Goal: Entertainment & Leisure: Consume media (video, audio)

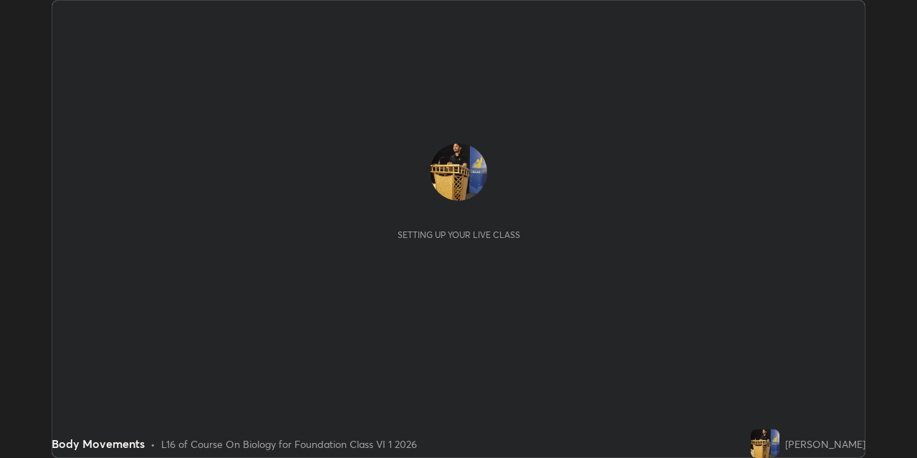
scroll to position [458, 917]
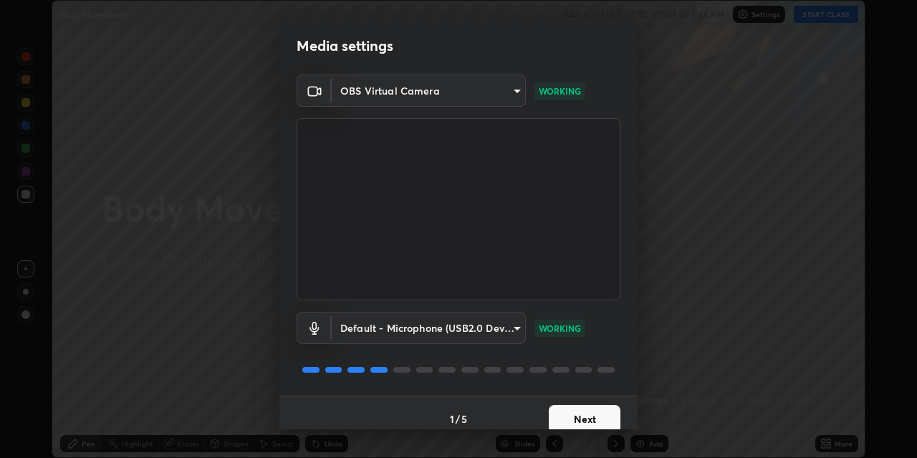
click at [589, 413] on button "Next" at bounding box center [585, 419] width 72 height 29
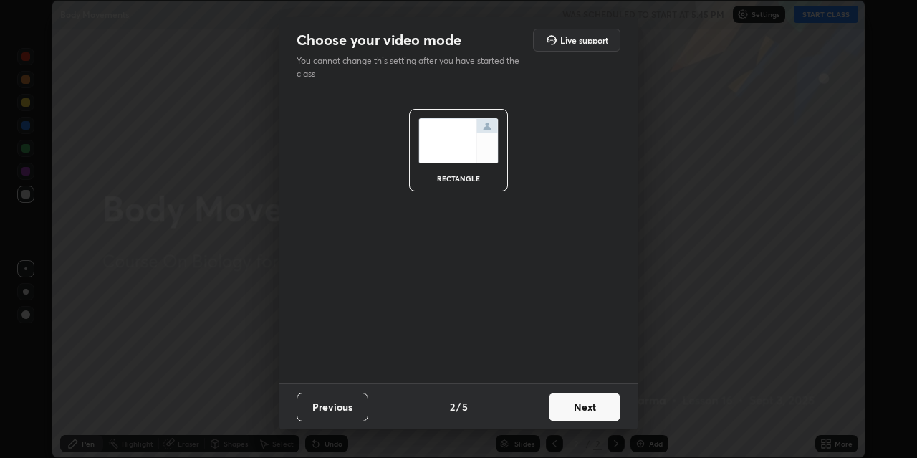
click at [581, 419] on button "Next" at bounding box center [585, 407] width 72 height 29
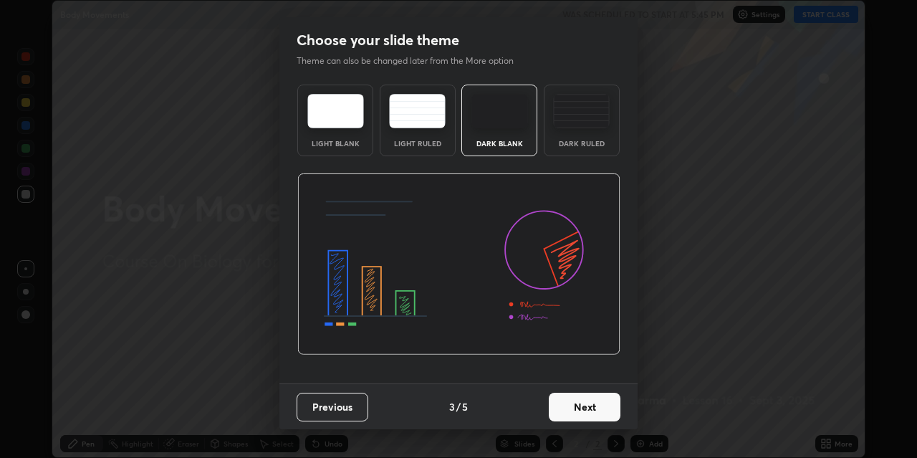
click at [579, 409] on button "Next" at bounding box center [585, 407] width 72 height 29
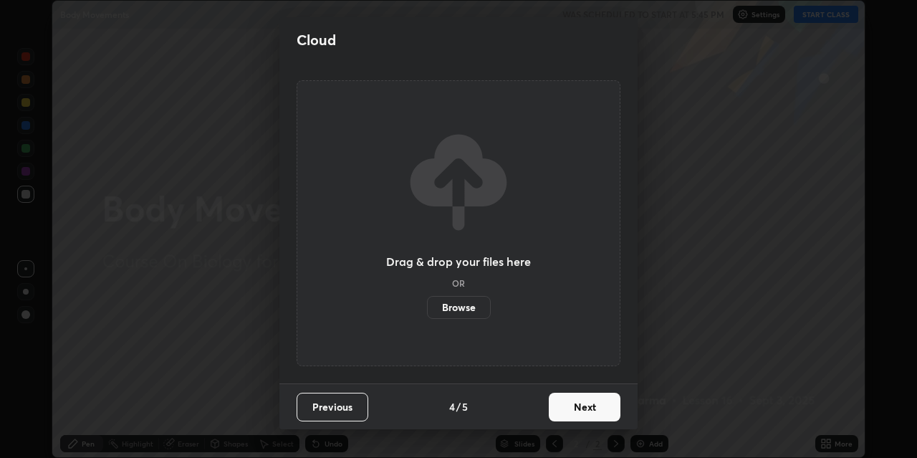
click at [579, 410] on button "Next" at bounding box center [585, 407] width 72 height 29
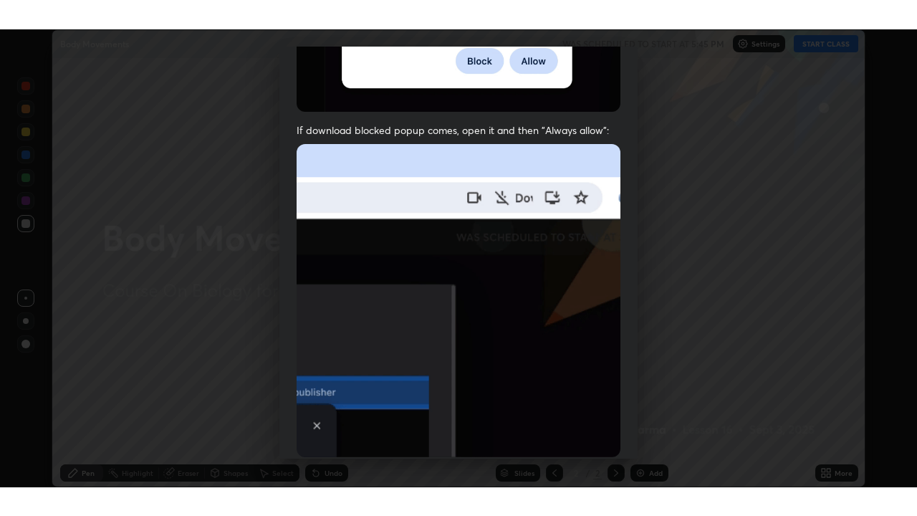
scroll to position [305, 0]
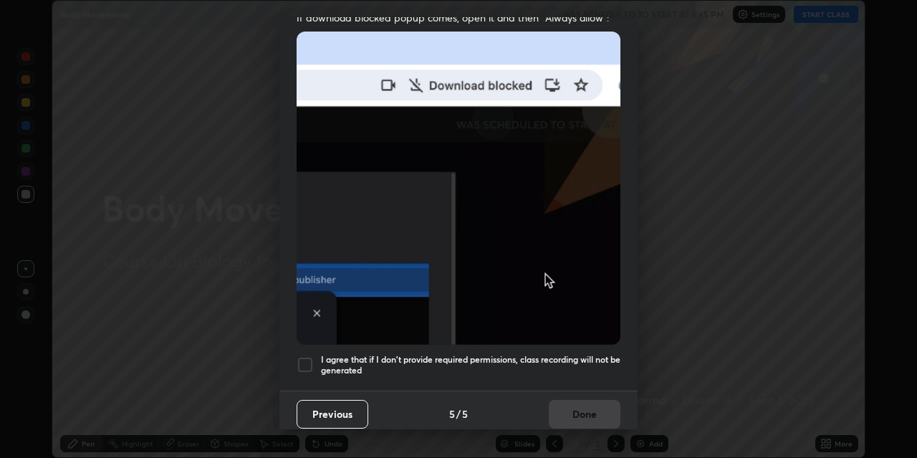
click at [307, 358] on div at bounding box center [305, 364] width 17 height 17
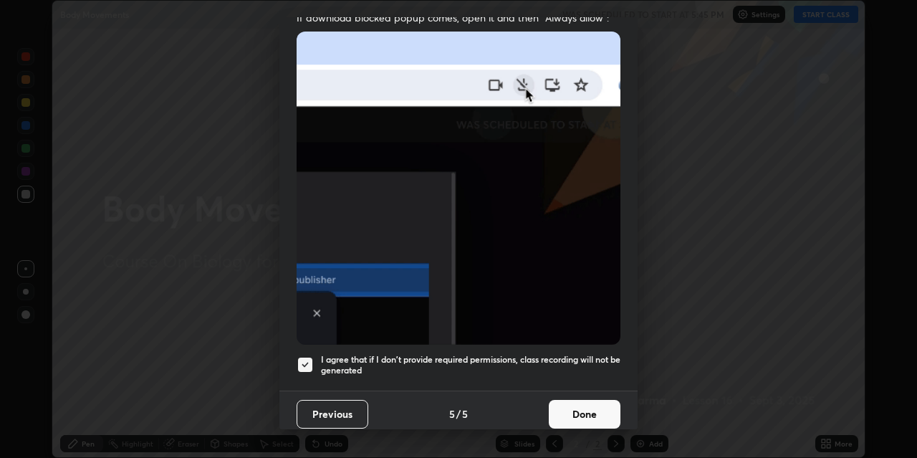
click at [563, 410] on button "Done" at bounding box center [585, 414] width 72 height 29
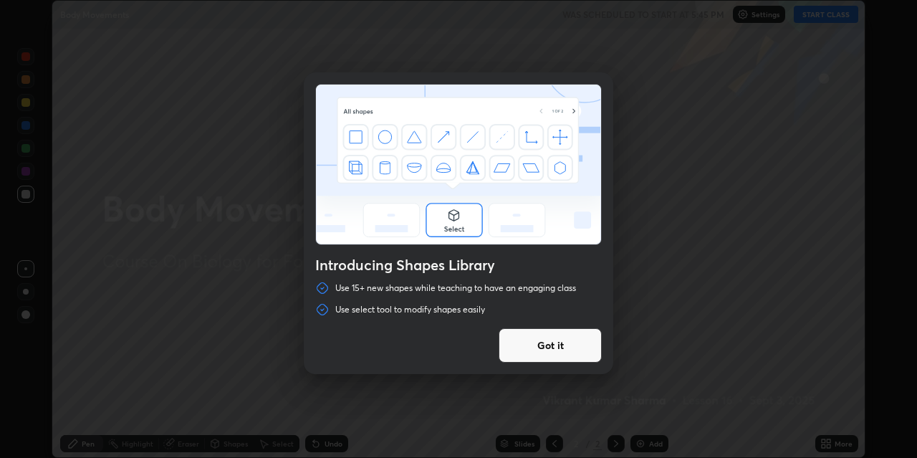
click at [550, 347] on button "Got it" at bounding box center [550, 345] width 103 height 34
click at [551, 353] on div at bounding box center [458, 229] width 917 height 458
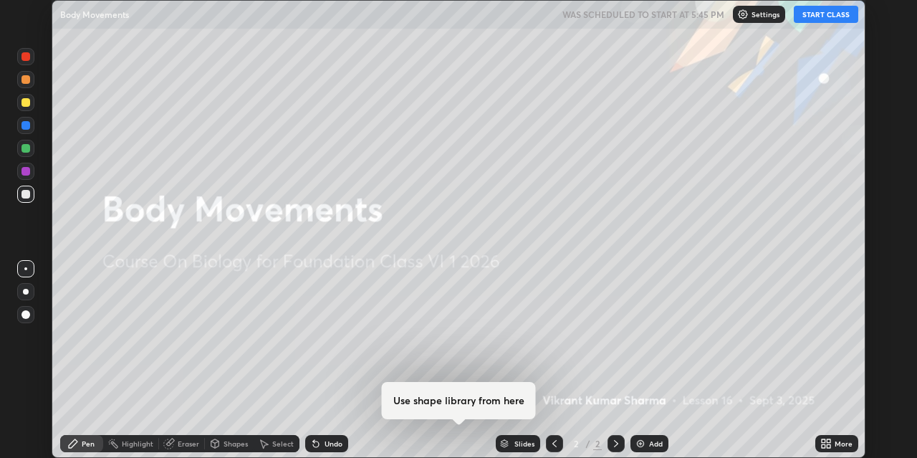
click at [811, 16] on button "START CLASS" at bounding box center [826, 14] width 65 height 17
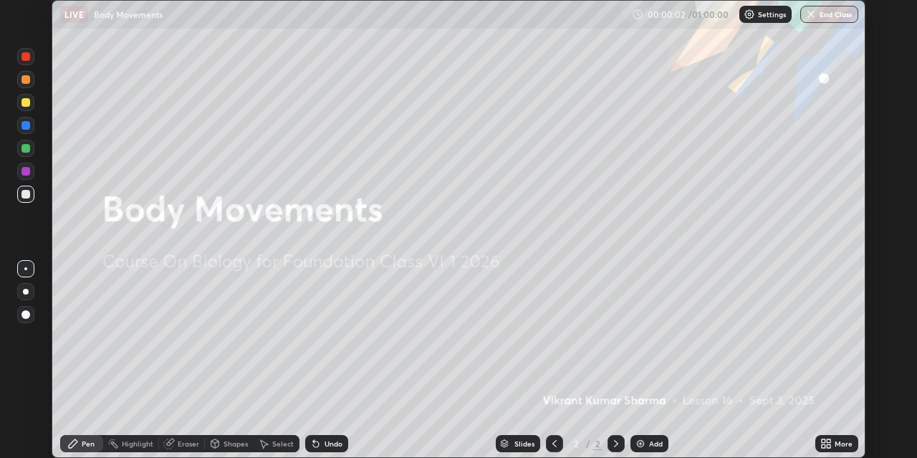
click at [641, 444] on img at bounding box center [640, 443] width 11 height 11
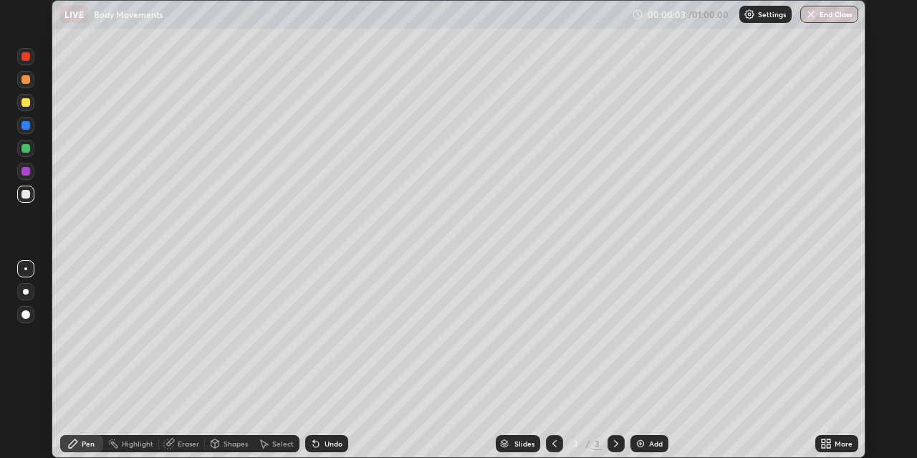
click at [828, 448] on icon at bounding box center [829, 446] width 4 height 4
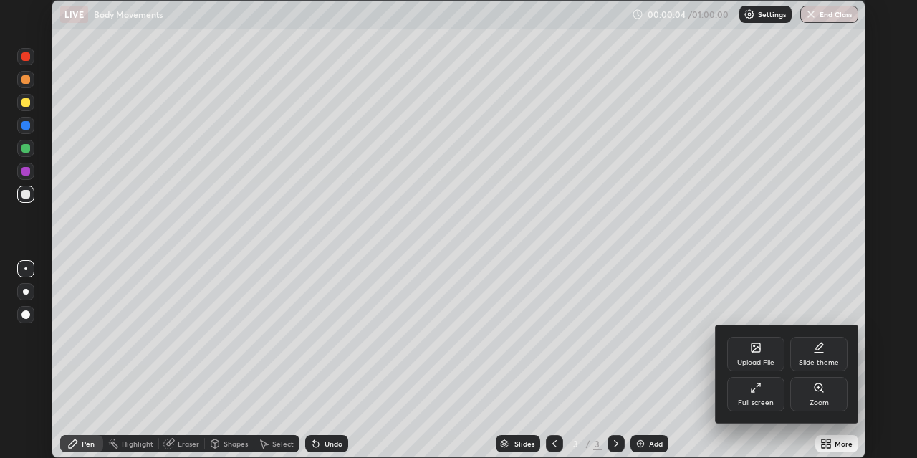
click at [763, 391] on div "Full screen" at bounding box center [755, 394] width 57 height 34
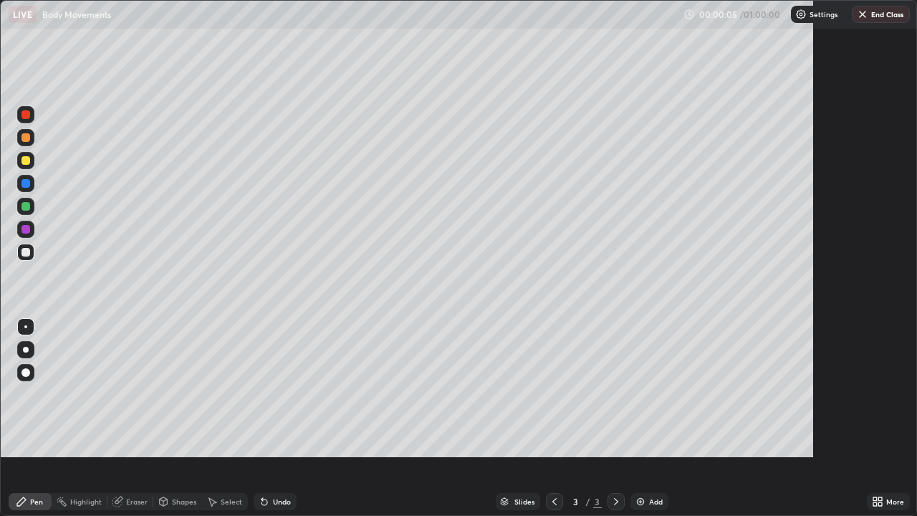
scroll to position [516, 917]
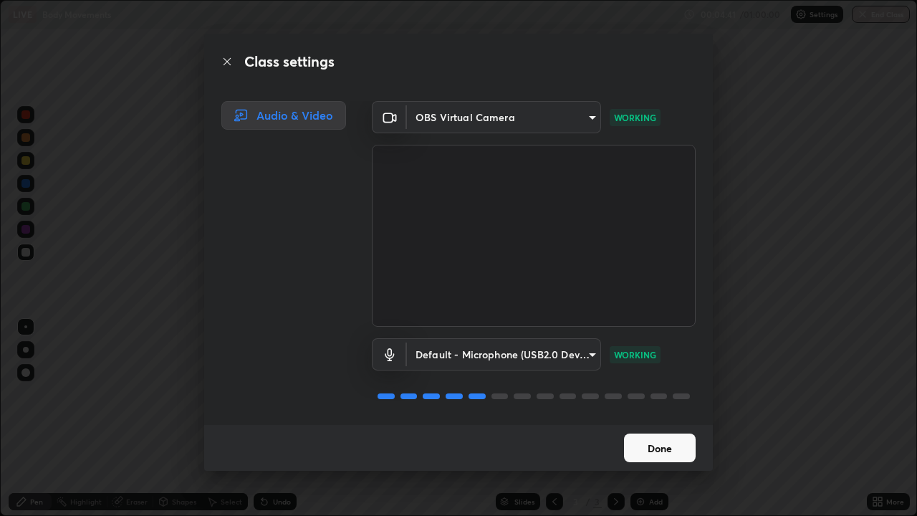
click at [655, 445] on button "Done" at bounding box center [660, 448] width 72 height 29
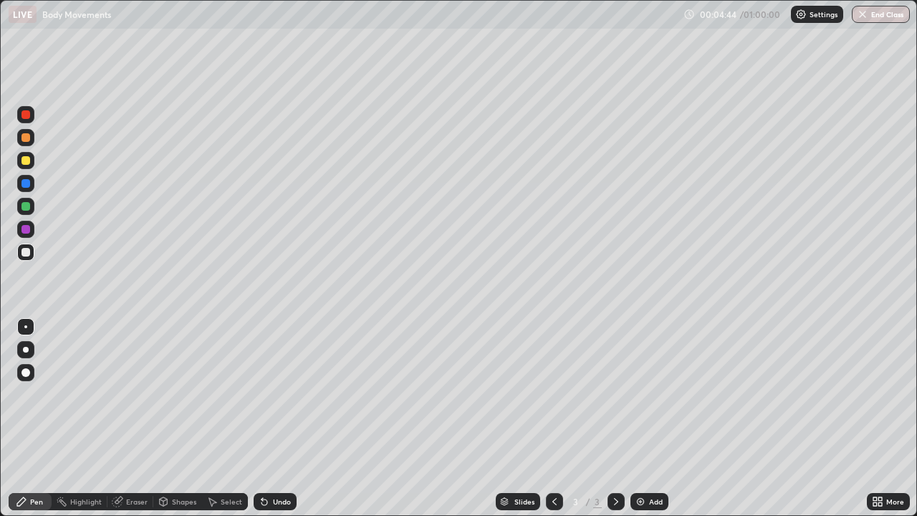
click at [26, 184] on div at bounding box center [26, 183] width 9 height 9
click at [26, 350] on div at bounding box center [26, 350] width 6 height 6
click at [27, 133] on div at bounding box center [25, 137] width 17 height 17
click at [28, 254] on div at bounding box center [26, 252] width 9 height 9
click at [26, 327] on div at bounding box center [25, 326] width 3 height 3
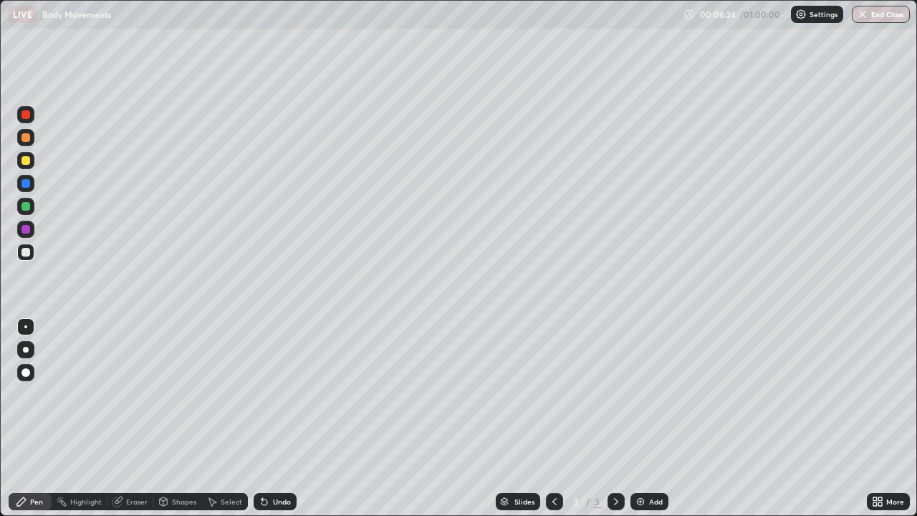
click at [29, 160] on div at bounding box center [26, 160] width 9 height 9
click at [24, 252] on div at bounding box center [26, 252] width 9 height 9
click at [23, 135] on div at bounding box center [26, 137] width 9 height 9
click at [24, 135] on div at bounding box center [26, 137] width 9 height 9
click at [128, 457] on div "Eraser" at bounding box center [137, 501] width 22 height 7
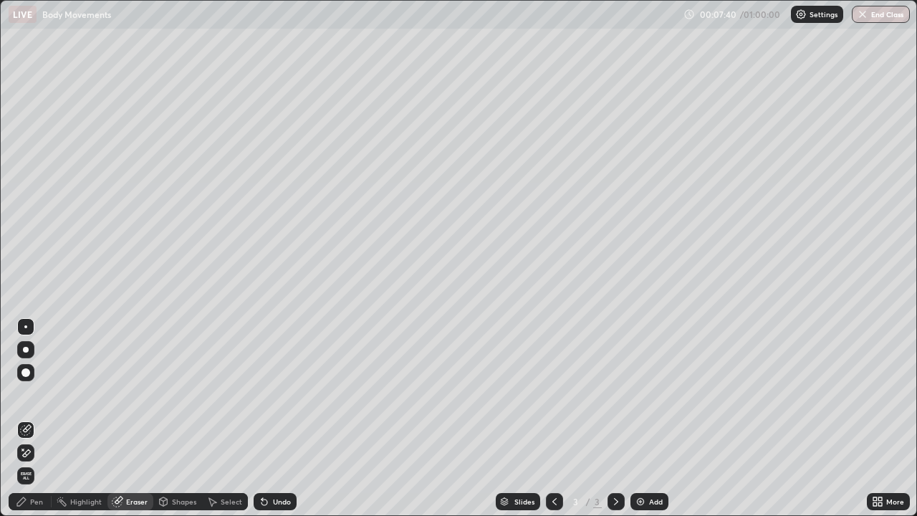
click at [34, 457] on div "Pen" at bounding box center [36, 501] width 13 height 7
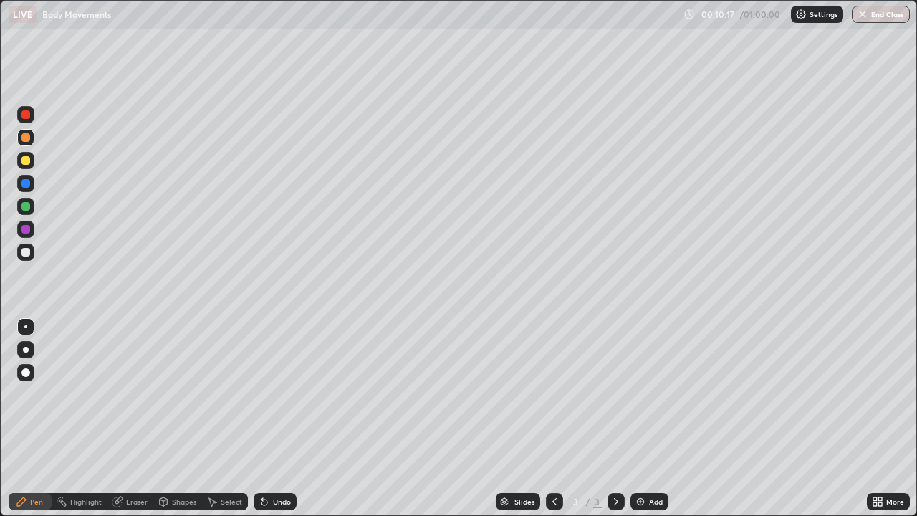
click at [25, 254] on div at bounding box center [26, 252] width 9 height 9
click at [642, 457] on img at bounding box center [640, 501] width 11 height 11
click at [29, 187] on div at bounding box center [25, 183] width 17 height 17
click at [28, 348] on div at bounding box center [25, 349] width 17 height 17
click at [27, 160] on div at bounding box center [26, 160] width 9 height 9
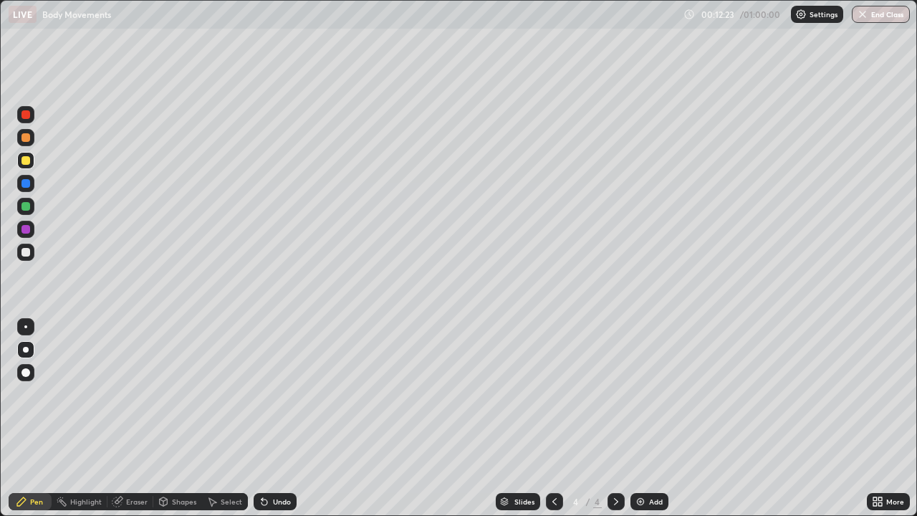
click at [131, 457] on div "Eraser" at bounding box center [137, 501] width 22 height 7
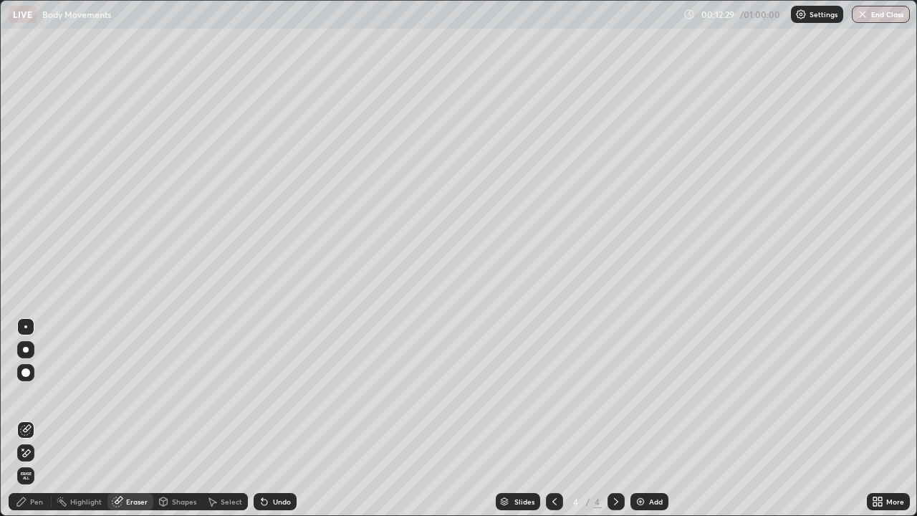
click at [27, 452] on icon at bounding box center [25, 453] width 11 height 12
click at [34, 457] on div "Pen" at bounding box center [36, 501] width 13 height 7
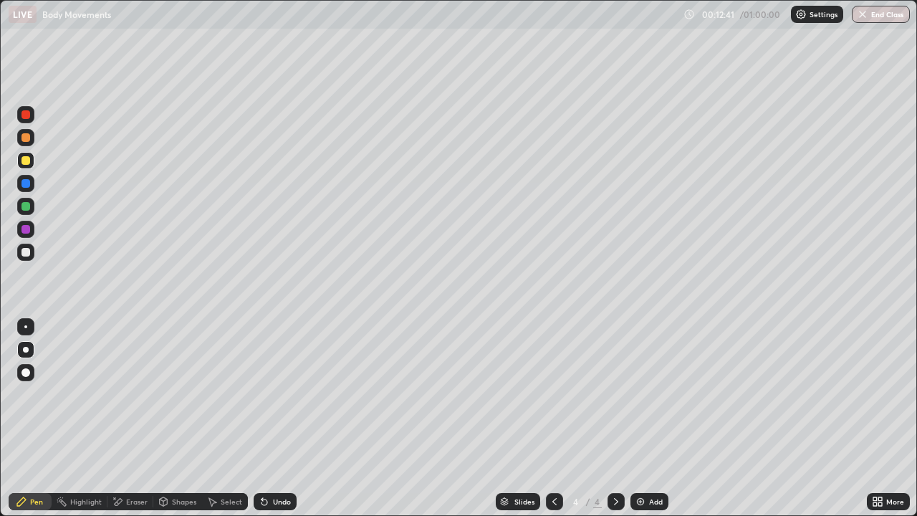
click at [25, 228] on div at bounding box center [26, 229] width 9 height 9
click at [80, 457] on div "Highlight" at bounding box center [86, 501] width 32 height 7
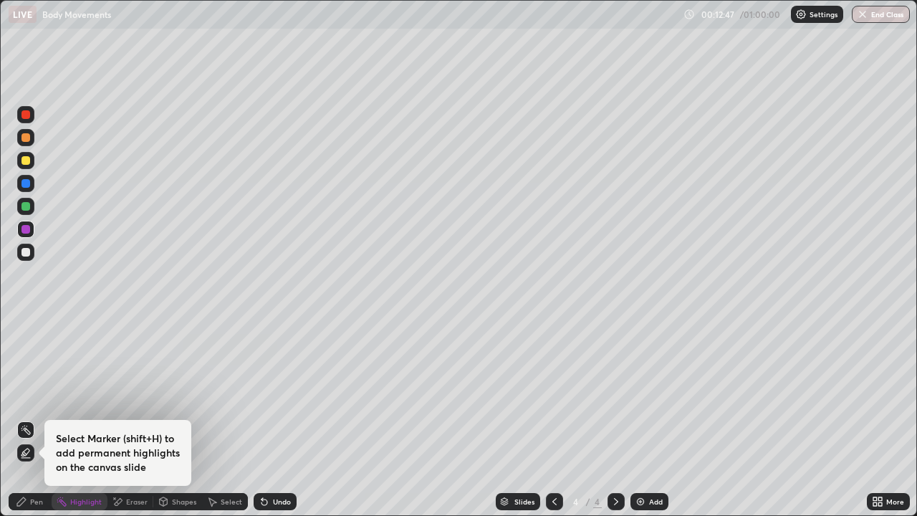
click at [127, 457] on div "Eraser" at bounding box center [137, 501] width 22 height 7
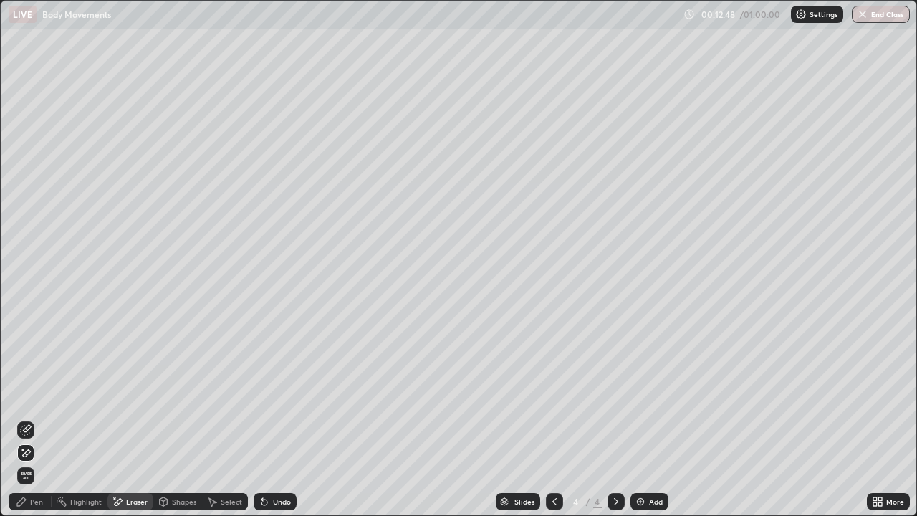
click at [27, 428] on icon at bounding box center [25, 429] width 11 height 11
click at [35, 457] on div "Pen" at bounding box center [36, 501] width 13 height 7
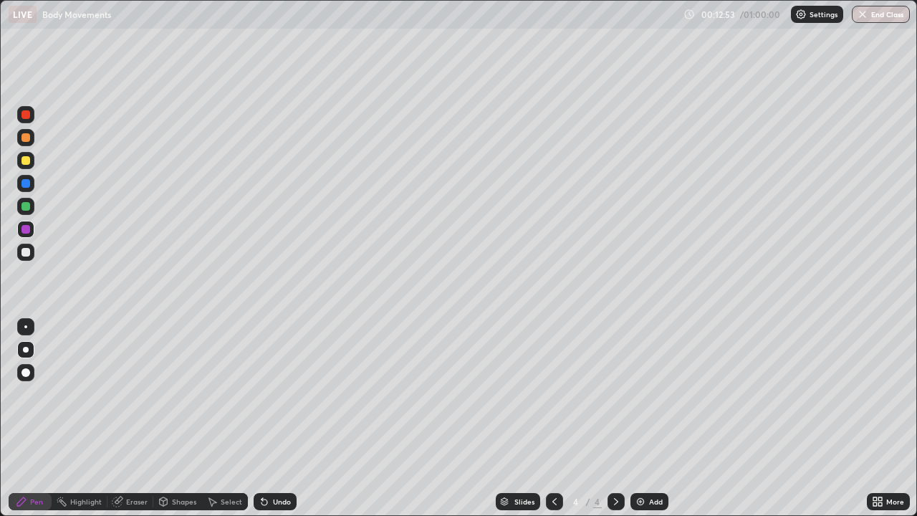
click at [27, 162] on div at bounding box center [26, 160] width 9 height 9
click at [27, 256] on div at bounding box center [26, 252] width 9 height 9
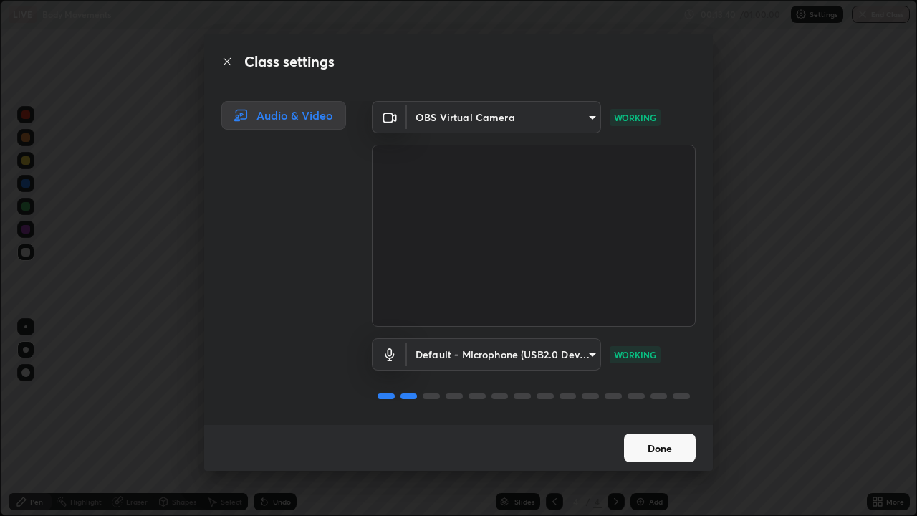
click at [634, 447] on button "Done" at bounding box center [660, 448] width 72 height 29
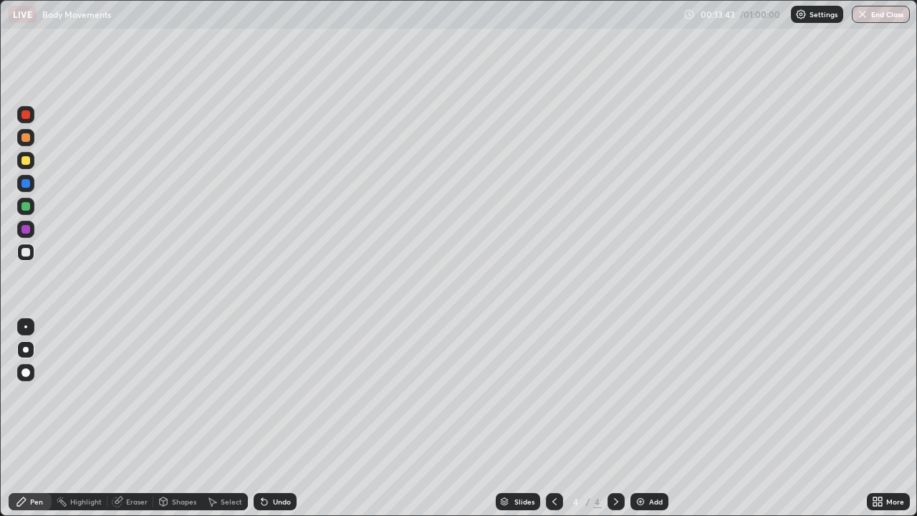
click at [26, 228] on div at bounding box center [26, 229] width 9 height 9
click at [27, 161] on div at bounding box center [26, 160] width 9 height 9
click at [124, 457] on div "Eraser" at bounding box center [131, 501] width 46 height 17
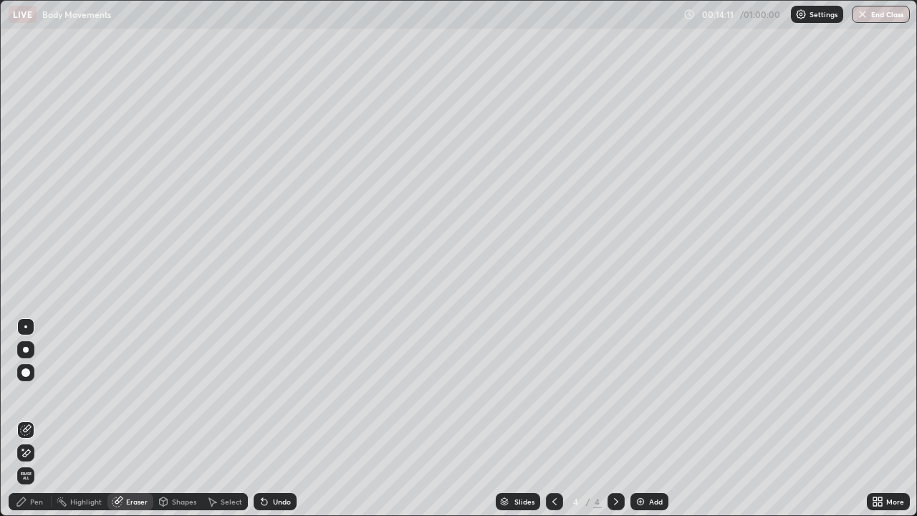
click at [36, 457] on div "Pen" at bounding box center [36, 501] width 13 height 7
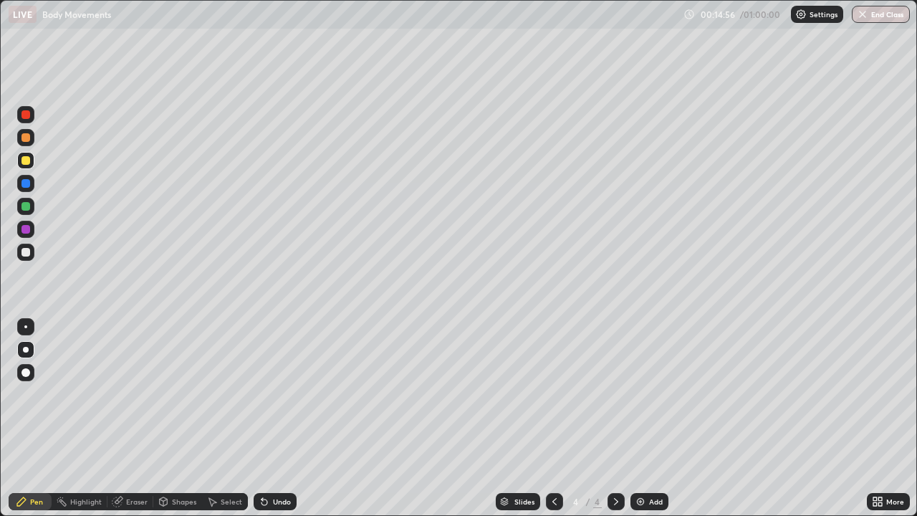
click at [27, 257] on div at bounding box center [25, 252] width 17 height 17
click at [26, 327] on div at bounding box center [25, 326] width 3 height 3
click at [271, 457] on div "Undo" at bounding box center [275, 501] width 43 height 17
click at [270, 457] on div "Undo" at bounding box center [275, 501] width 43 height 17
click at [20, 206] on div at bounding box center [25, 206] width 17 height 17
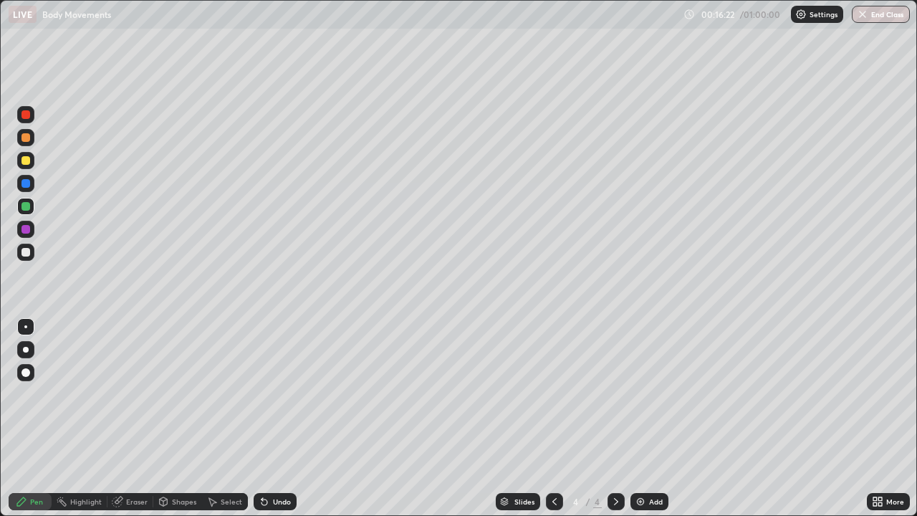
click at [29, 253] on div at bounding box center [26, 252] width 9 height 9
click at [262, 457] on icon at bounding box center [265, 503] width 6 height 6
click at [262, 457] on div "Undo" at bounding box center [275, 501] width 43 height 17
click at [273, 457] on div "Undo" at bounding box center [282, 501] width 18 height 7
click at [22, 226] on div at bounding box center [26, 229] width 9 height 9
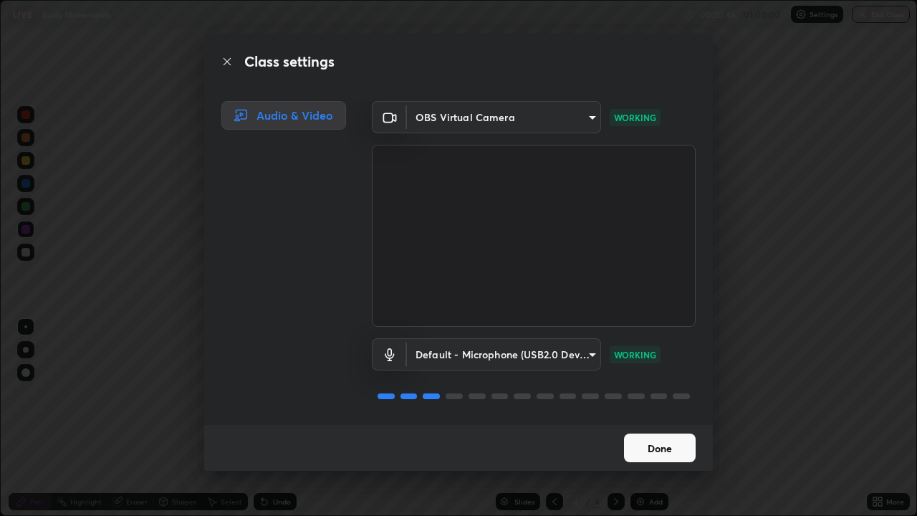
click at [654, 445] on button "Done" at bounding box center [660, 448] width 72 height 29
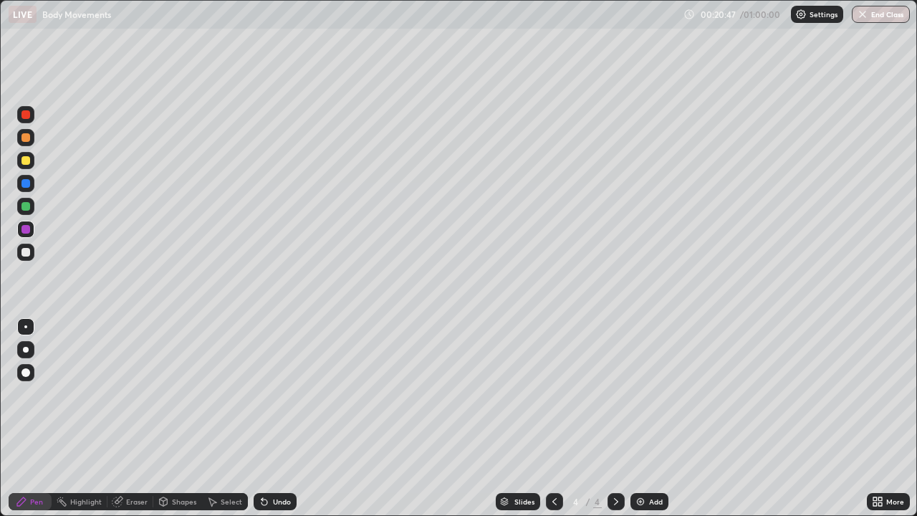
click at [639, 457] on img at bounding box center [640, 501] width 11 height 11
click at [28, 343] on div at bounding box center [25, 349] width 17 height 17
click at [263, 457] on icon at bounding box center [265, 503] width 6 height 6
click at [24, 135] on div at bounding box center [26, 137] width 9 height 9
click at [26, 251] on div at bounding box center [26, 252] width 9 height 9
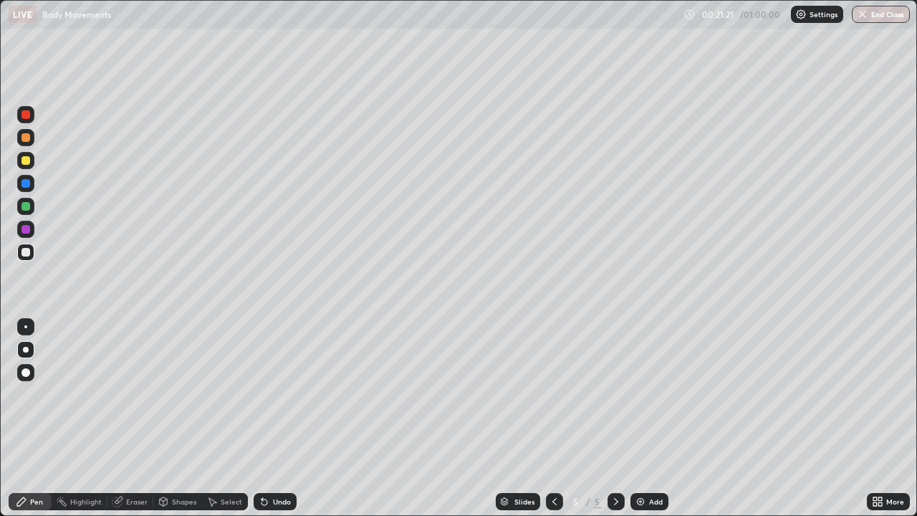
click at [26, 327] on div at bounding box center [25, 326] width 3 height 3
click at [26, 253] on div at bounding box center [26, 252] width 9 height 9
click at [27, 229] on div at bounding box center [26, 229] width 9 height 9
click at [26, 206] on div at bounding box center [26, 206] width 9 height 9
click at [29, 249] on div at bounding box center [26, 252] width 9 height 9
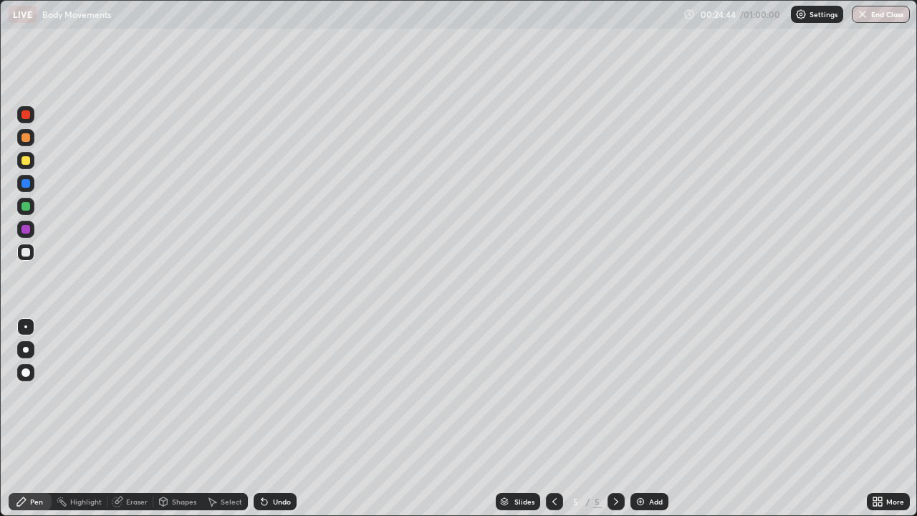
click at [273, 457] on div "Undo" at bounding box center [282, 501] width 18 height 7
click at [23, 233] on div at bounding box center [26, 229] width 9 height 9
click at [25, 248] on div at bounding box center [26, 252] width 9 height 9
click at [277, 457] on div "Undo" at bounding box center [282, 501] width 18 height 7
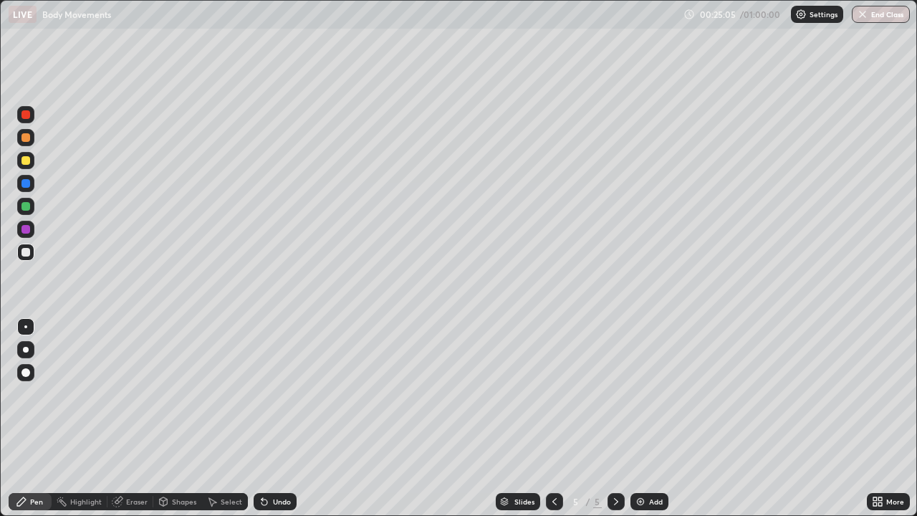
click at [275, 457] on div "Undo" at bounding box center [282, 501] width 18 height 7
click at [277, 457] on div "Undo" at bounding box center [282, 501] width 18 height 7
click at [25, 183] on div at bounding box center [26, 183] width 9 height 9
click at [26, 230] on div at bounding box center [26, 229] width 9 height 9
click at [27, 249] on div at bounding box center [26, 252] width 9 height 9
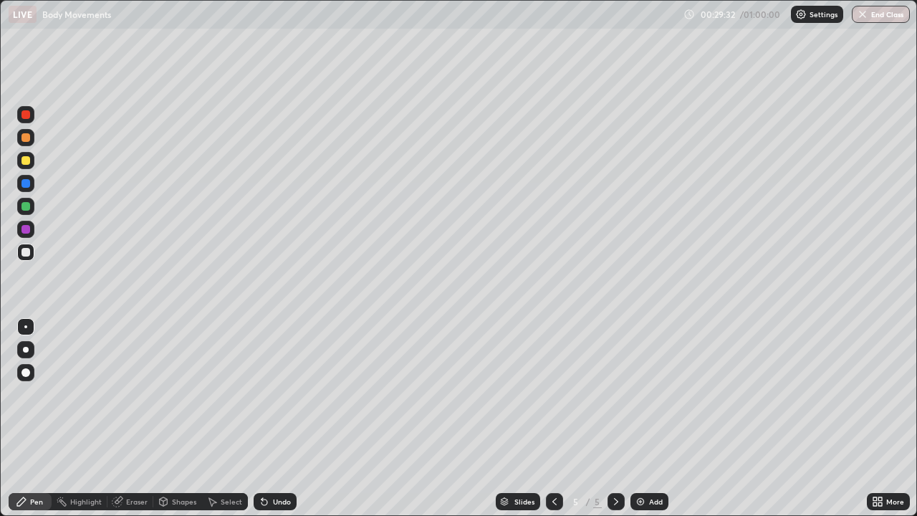
click at [615, 457] on icon at bounding box center [616, 501] width 11 height 11
click at [637, 457] on img at bounding box center [640, 501] width 11 height 11
click at [27, 252] on div at bounding box center [26, 252] width 9 height 9
click at [26, 232] on div at bounding box center [26, 229] width 9 height 9
click at [26, 350] on div at bounding box center [26, 350] width 6 height 6
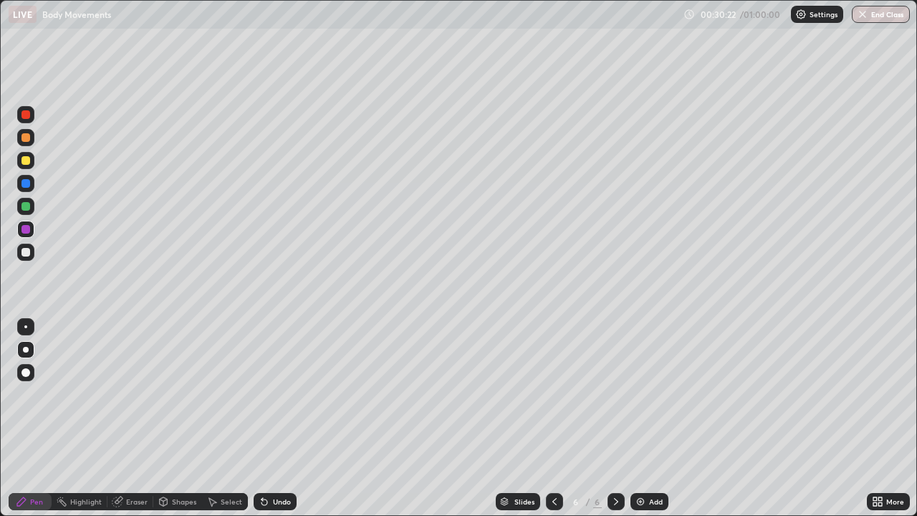
click at [27, 206] on div at bounding box center [26, 206] width 9 height 9
click at [269, 457] on div "Undo" at bounding box center [275, 501] width 43 height 17
click at [29, 254] on div at bounding box center [26, 252] width 9 height 9
click at [24, 208] on div at bounding box center [26, 206] width 9 height 9
click at [25, 254] on div at bounding box center [26, 252] width 9 height 9
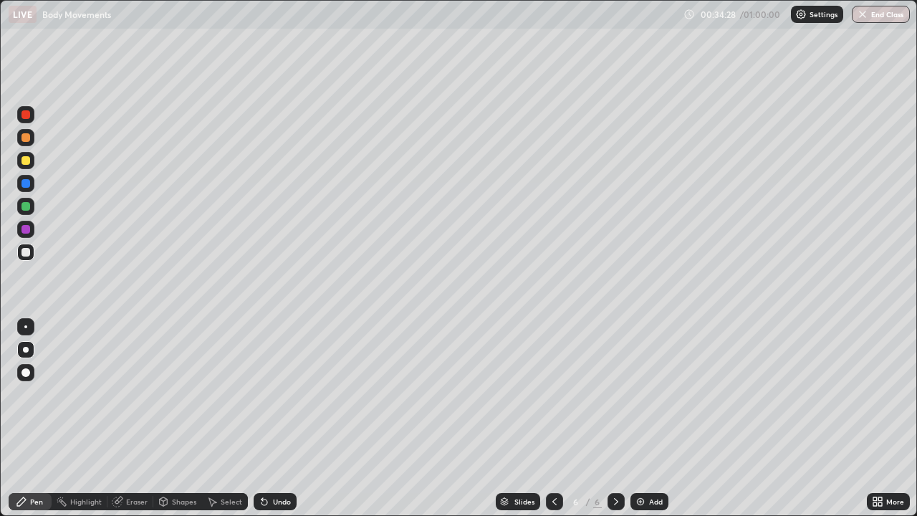
click at [27, 229] on div at bounding box center [26, 229] width 9 height 9
click at [29, 227] on div at bounding box center [26, 229] width 9 height 9
click at [267, 457] on icon at bounding box center [264, 501] width 11 height 11
click at [269, 457] on div "Undo" at bounding box center [275, 501] width 43 height 17
click at [267, 457] on icon at bounding box center [264, 501] width 11 height 11
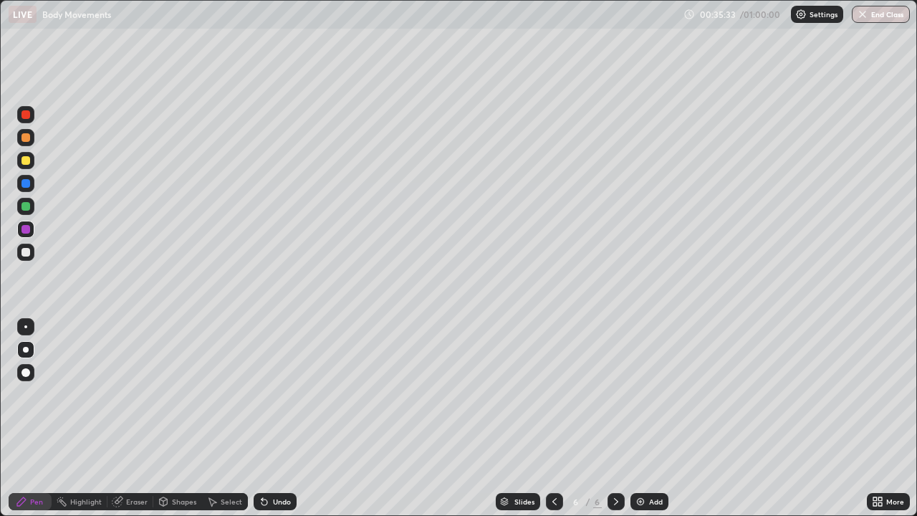
click at [133, 457] on div "Eraser" at bounding box center [137, 501] width 22 height 7
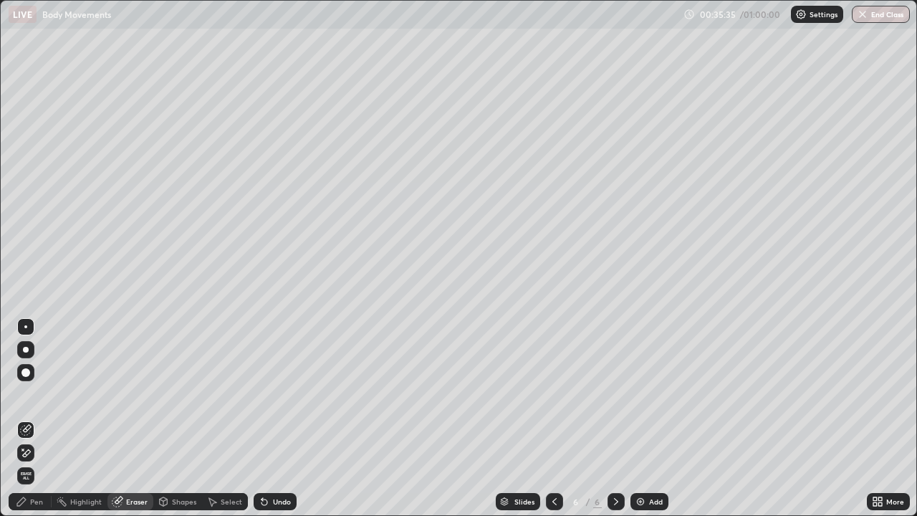
click at [31, 457] on div "Pen" at bounding box center [36, 501] width 13 height 7
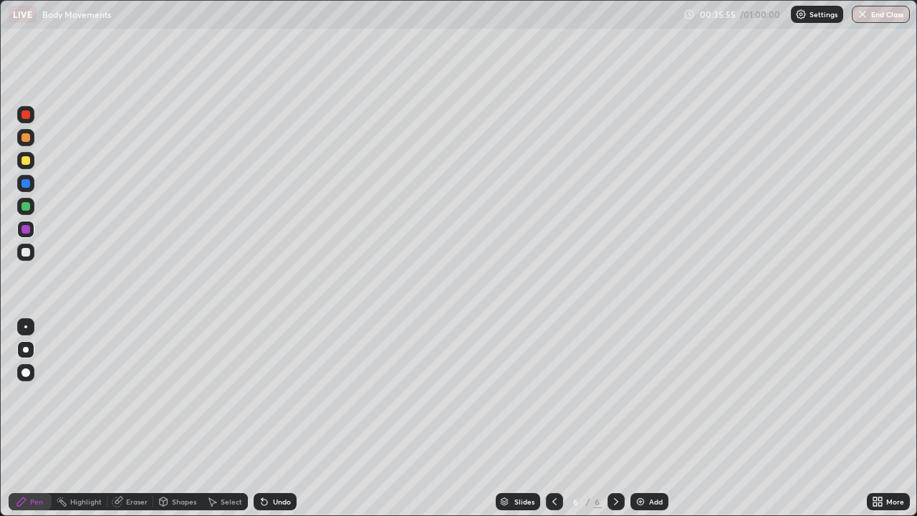
click at [22, 253] on div at bounding box center [26, 252] width 9 height 9
click at [277, 457] on div "Undo" at bounding box center [282, 501] width 18 height 7
click at [135, 457] on div "Eraser" at bounding box center [137, 501] width 22 height 7
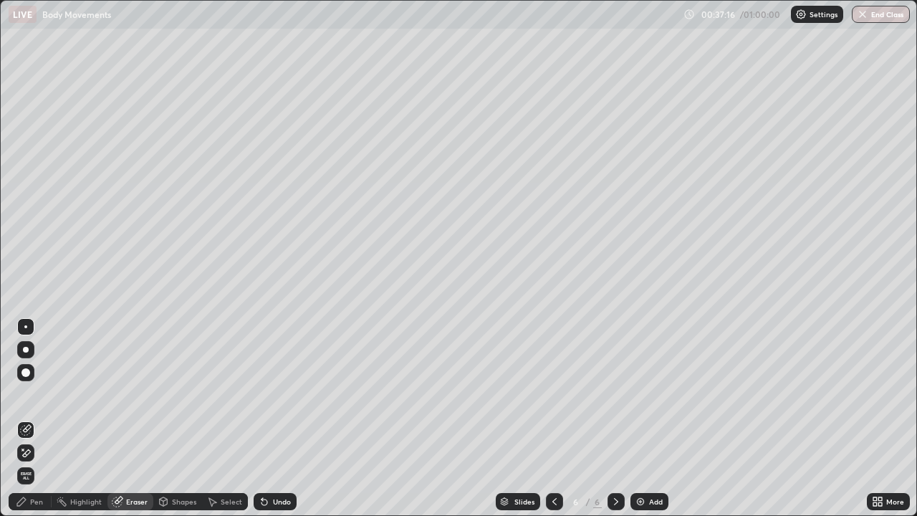
click at [34, 457] on div "Pen" at bounding box center [36, 501] width 13 height 7
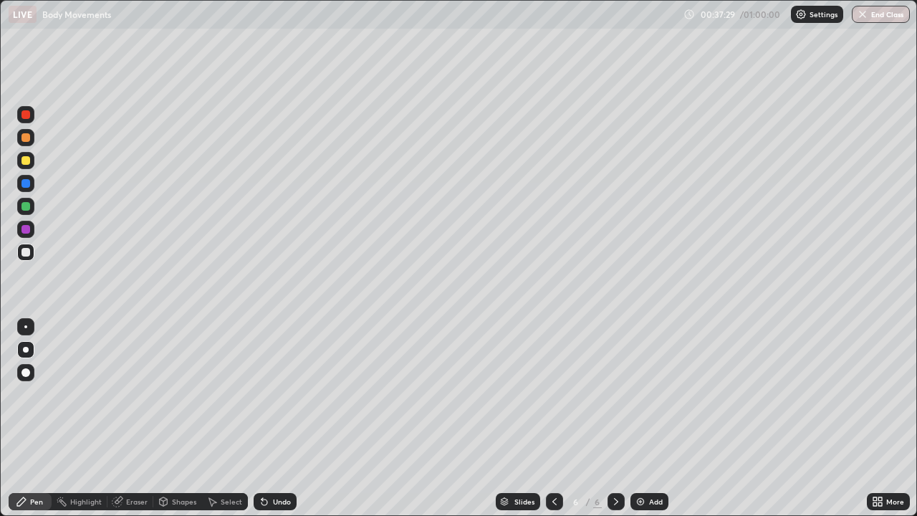
click at [18, 228] on div at bounding box center [25, 229] width 17 height 17
click at [19, 330] on div at bounding box center [25, 326] width 17 height 17
click at [641, 457] on img at bounding box center [640, 501] width 11 height 11
click at [27, 232] on div at bounding box center [26, 229] width 9 height 9
click at [26, 350] on div at bounding box center [26, 350] width 6 height 6
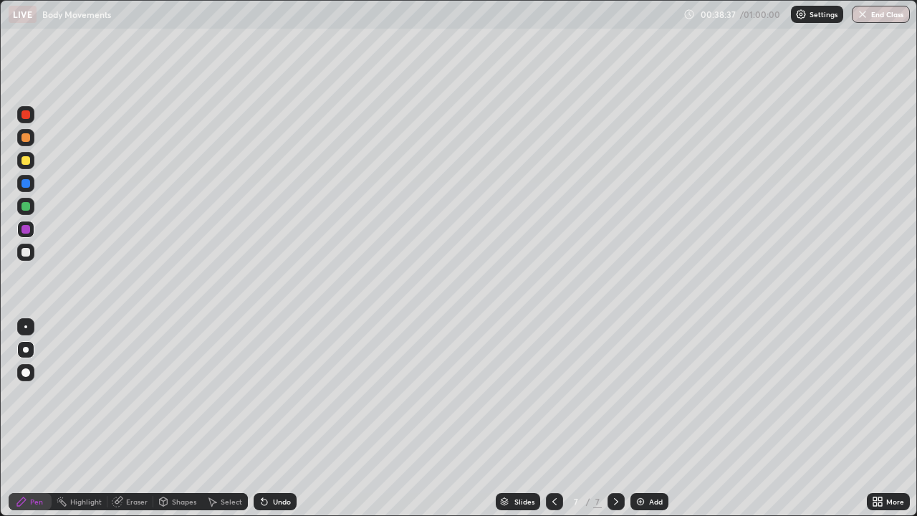
click at [275, 457] on div "Undo" at bounding box center [282, 501] width 18 height 7
click at [24, 320] on div at bounding box center [25, 326] width 17 height 17
click at [24, 255] on div at bounding box center [26, 252] width 9 height 9
click at [131, 457] on div "Eraser" at bounding box center [137, 501] width 22 height 7
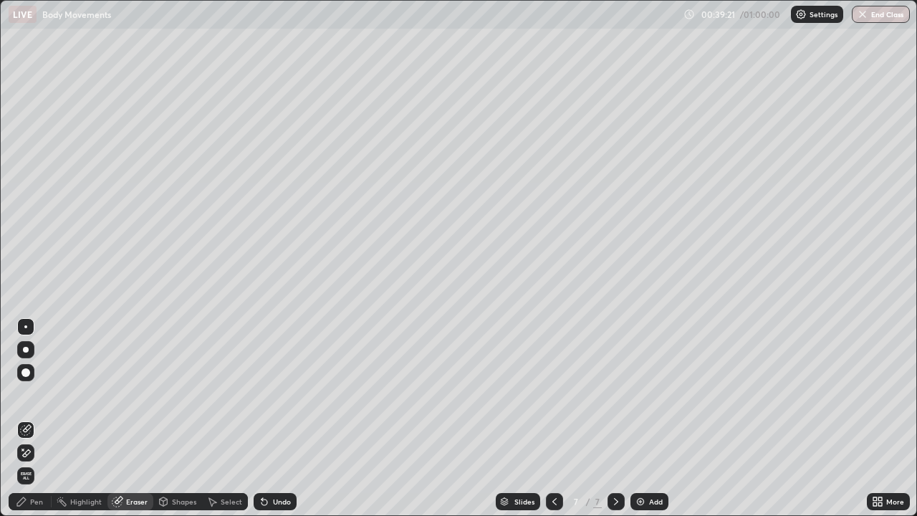
click at [29, 457] on div "Pen" at bounding box center [30, 501] width 43 height 17
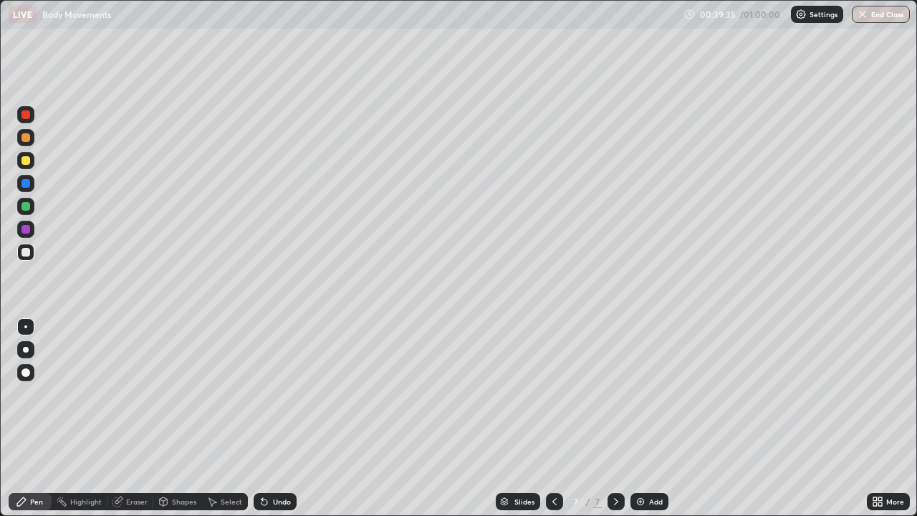
click at [27, 229] on div at bounding box center [26, 229] width 9 height 9
click at [26, 350] on div at bounding box center [26, 350] width 6 height 6
click at [273, 457] on div "Undo" at bounding box center [282, 501] width 18 height 7
click at [267, 457] on icon at bounding box center [264, 501] width 11 height 11
click at [25, 246] on div at bounding box center [25, 252] width 17 height 17
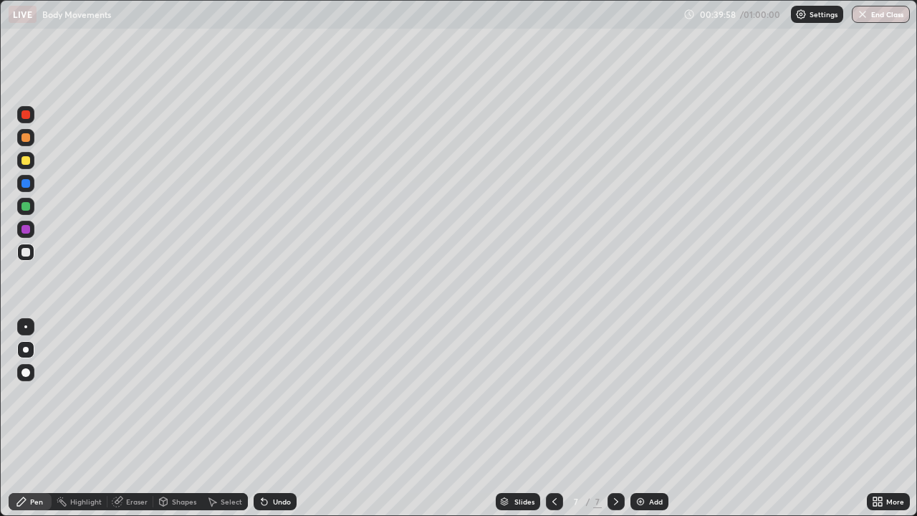
click at [26, 327] on div at bounding box center [25, 326] width 3 height 3
click at [553, 457] on icon at bounding box center [554, 501] width 11 height 11
click at [614, 457] on icon at bounding box center [616, 501] width 11 height 11
click at [616, 457] on icon at bounding box center [616, 501] width 4 height 7
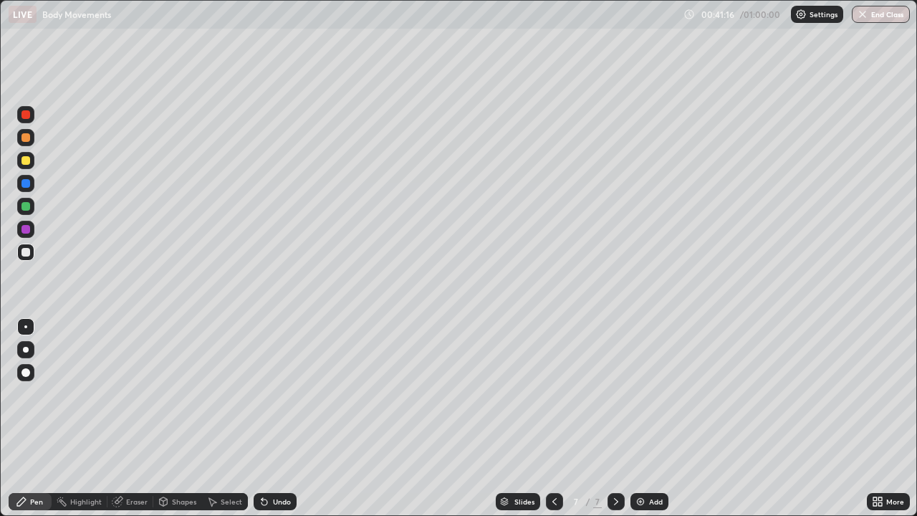
click at [27, 229] on div at bounding box center [26, 229] width 9 height 9
click at [26, 349] on div at bounding box center [26, 350] width 6 height 6
click at [554, 457] on icon at bounding box center [554, 501] width 11 height 11
click at [616, 457] on icon at bounding box center [616, 501] width 11 height 11
click at [28, 254] on div at bounding box center [26, 252] width 9 height 9
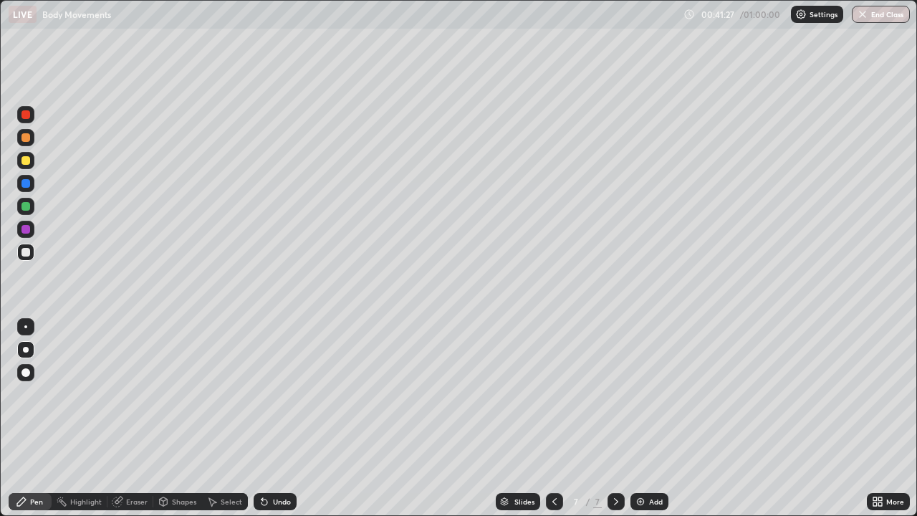
click at [27, 232] on div at bounding box center [26, 229] width 9 height 9
click at [26, 343] on div at bounding box center [25, 349] width 17 height 17
click at [24, 252] on div at bounding box center [26, 252] width 9 height 9
click at [26, 327] on div at bounding box center [25, 326] width 3 height 3
click at [26, 205] on div at bounding box center [26, 206] width 9 height 9
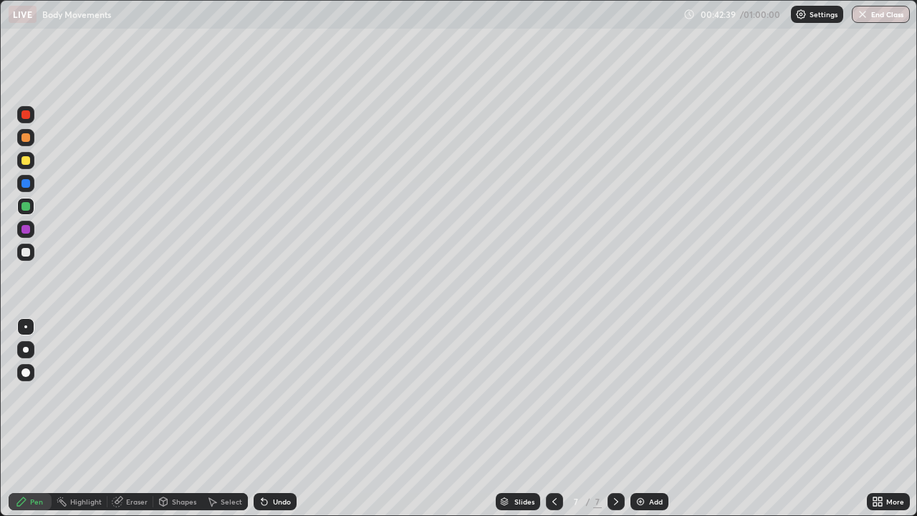
click at [27, 229] on div at bounding box center [26, 229] width 9 height 9
click at [27, 135] on div at bounding box center [26, 137] width 9 height 9
click at [644, 457] on img at bounding box center [640, 501] width 11 height 11
click at [24, 230] on div at bounding box center [26, 229] width 9 height 9
click at [26, 327] on div at bounding box center [25, 326] width 3 height 3
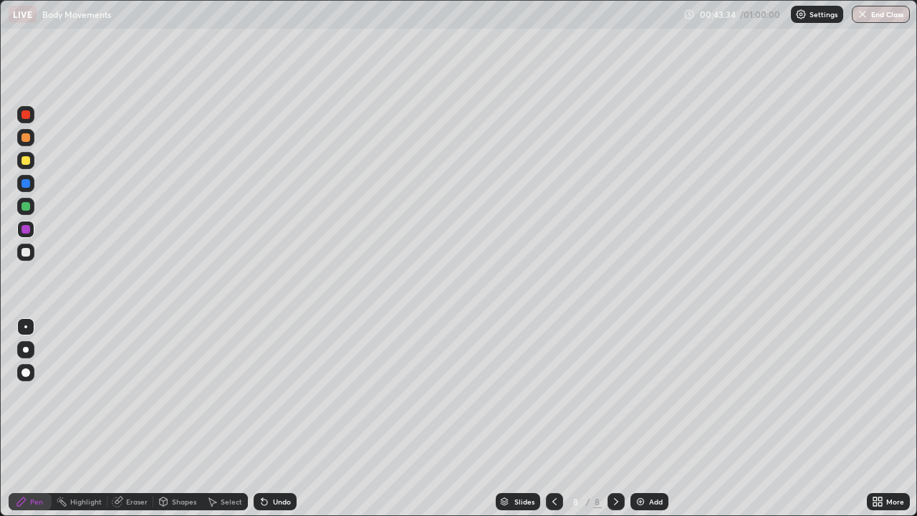
click at [27, 350] on div at bounding box center [26, 350] width 6 height 6
click at [24, 254] on div at bounding box center [26, 252] width 9 height 9
click at [26, 326] on div at bounding box center [25, 326] width 3 height 3
click at [24, 205] on div at bounding box center [26, 206] width 9 height 9
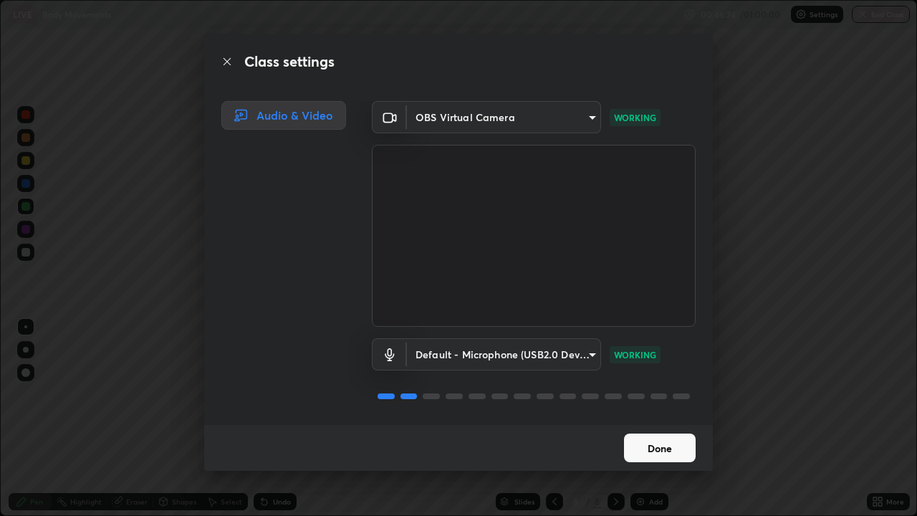
click at [649, 447] on button "Done" at bounding box center [660, 448] width 72 height 29
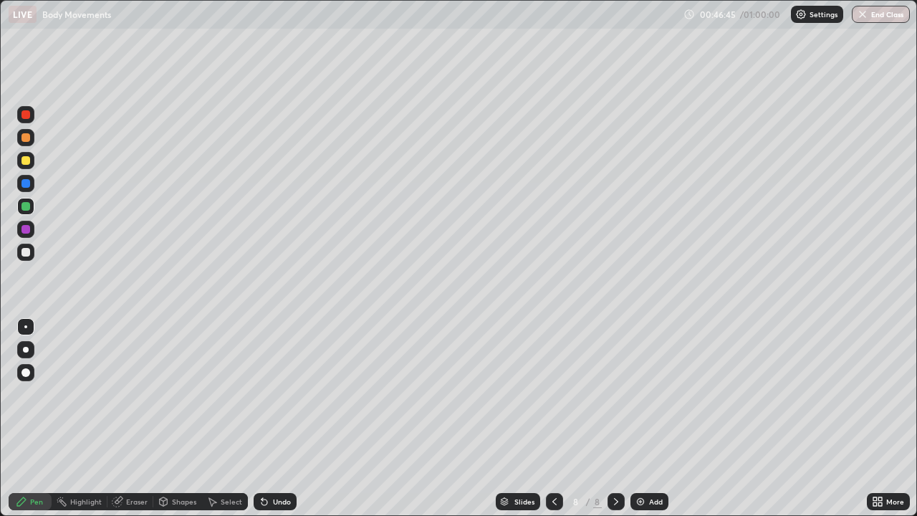
click at [552, 457] on div at bounding box center [554, 501] width 17 height 29
click at [553, 457] on icon at bounding box center [554, 501] width 11 height 11
click at [27, 254] on div at bounding box center [26, 252] width 9 height 9
click at [614, 457] on icon at bounding box center [616, 501] width 11 height 11
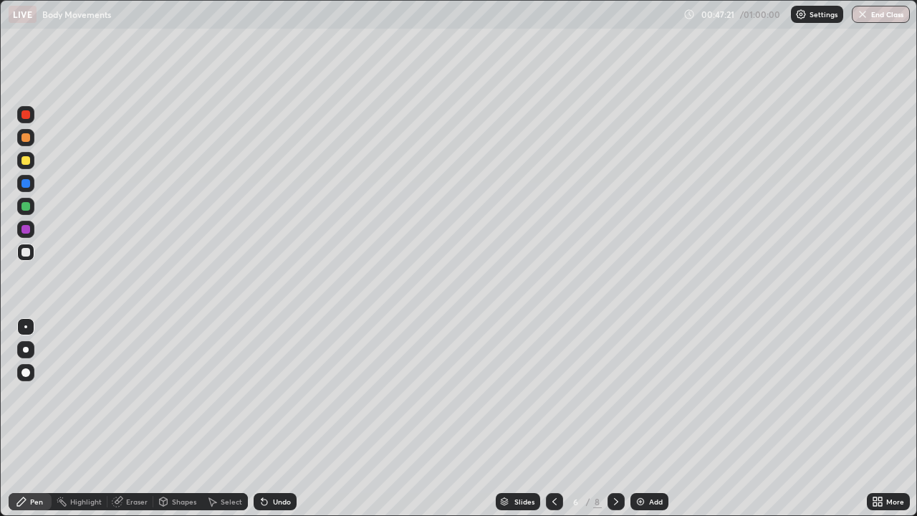
click at [615, 457] on icon at bounding box center [616, 501] width 11 height 11
click at [635, 457] on img at bounding box center [640, 501] width 11 height 11
click at [29, 228] on div at bounding box center [26, 229] width 9 height 9
click at [25, 341] on div at bounding box center [25, 349] width 17 height 17
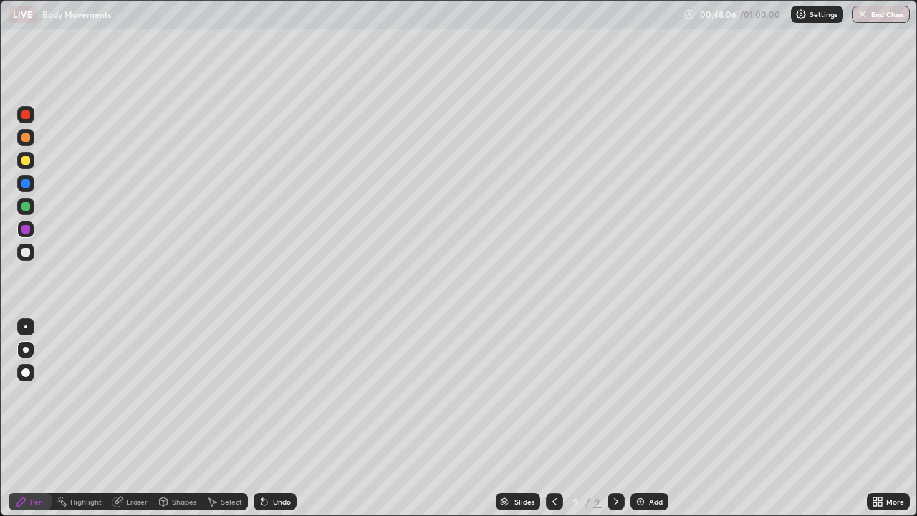
click at [27, 252] on div at bounding box center [26, 252] width 9 height 9
click at [26, 327] on div at bounding box center [25, 326] width 3 height 3
click at [141, 457] on div "Eraser" at bounding box center [131, 501] width 46 height 17
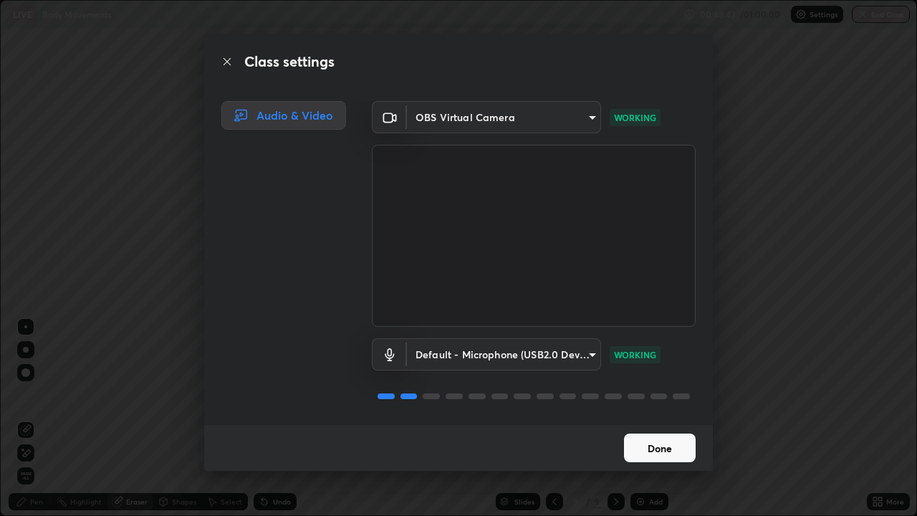
click at [645, 444] on button "Done" at bounding box center [660, 448] width 72 height 29
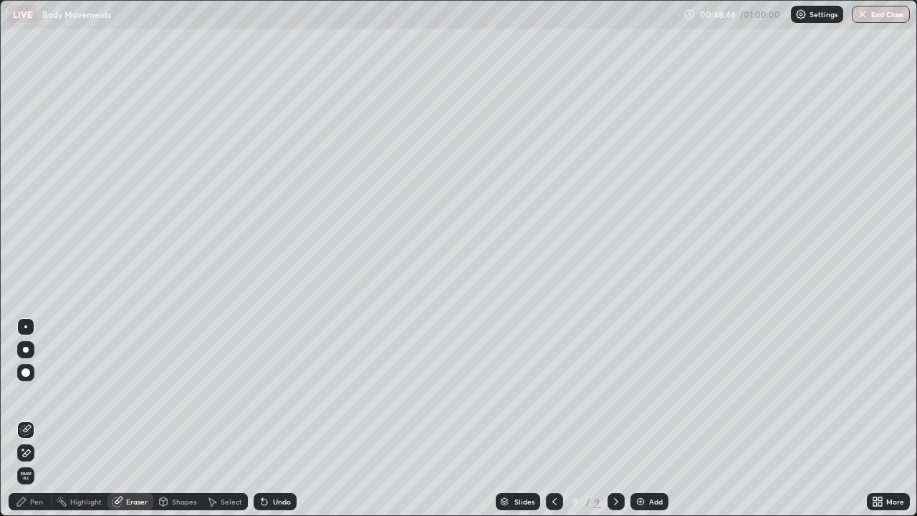
click at [27, 457] on div "Pen" at bounding box center [30, 501] width 43 height 17
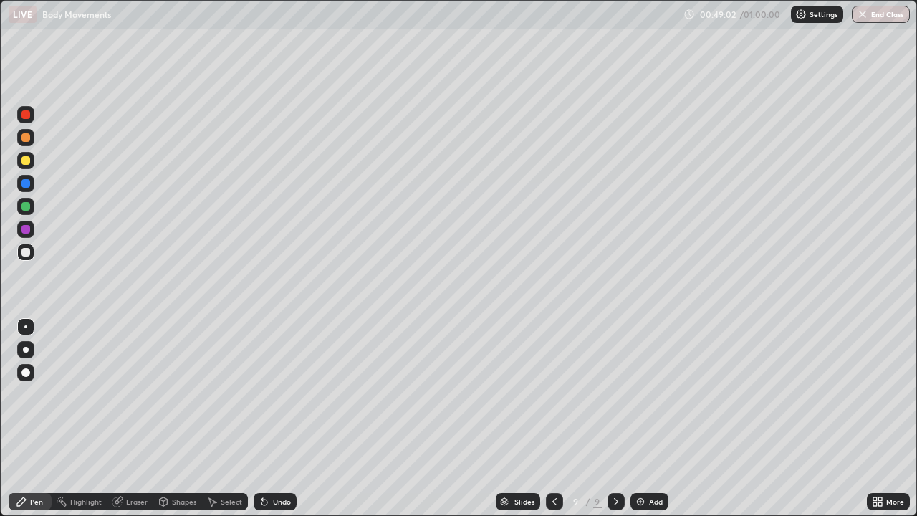
click at [273, 457] on div "Undo" at bounding box center [282, 501] width 18 height 7
click at [267, 457] on icon at bounding box center [264, 501] width 11 height 11
click at [272, 457] on div "Undo" at bounding box center [275, 501] width 43 height 17
click at [26, 327] on div at bounding box center [25, 326] width 3 height 3
click at [27, 232] on div at bounding box center [26, 229] width 9 height 9
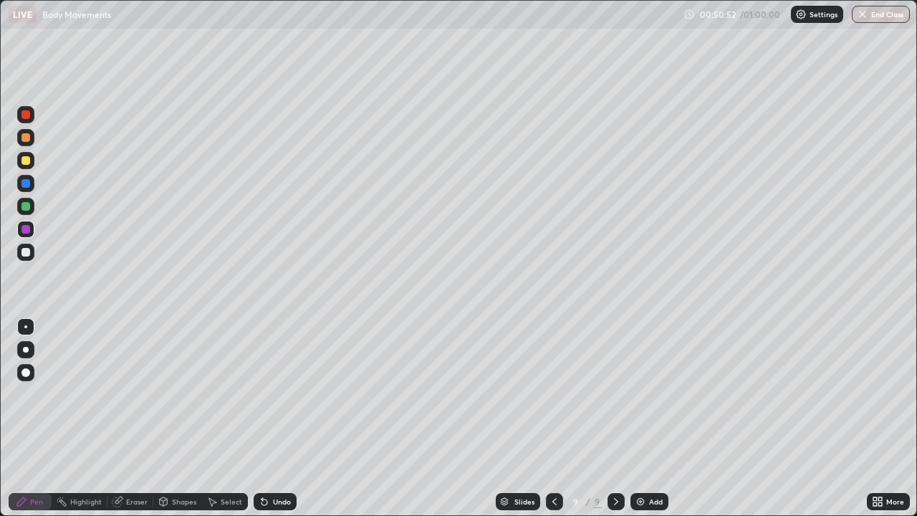
click at [27, 253] on div at bounding box center [26, 252] width 9 height 9
click at [29, 230] on div at bounding box center [26, 229] width 9 height 9
click at [27, 374] on div at bounding box center [26, 372] width 9 height 9
click at [29, 209] on div at bounding box center [26, 206] width 9 height 9
click at [26, 327] on div at bounding box center [25, 326] width 3 height 3
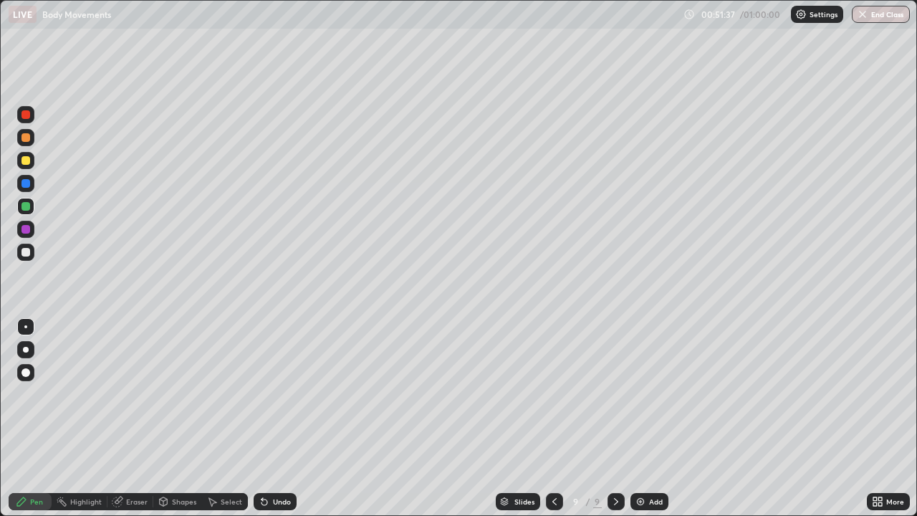
click at [27, 252] on div at bounding box center [26, 252] width 9 height 9
click at [27, 372] on div at bounding box center [26, 372] width 9 height 9
click at [27, 232] on div at bounding box center [26, 229] width 9 height 9
click at [129, 457] on div "Eraser" at bounding box center [137, 501] width 22 height 7
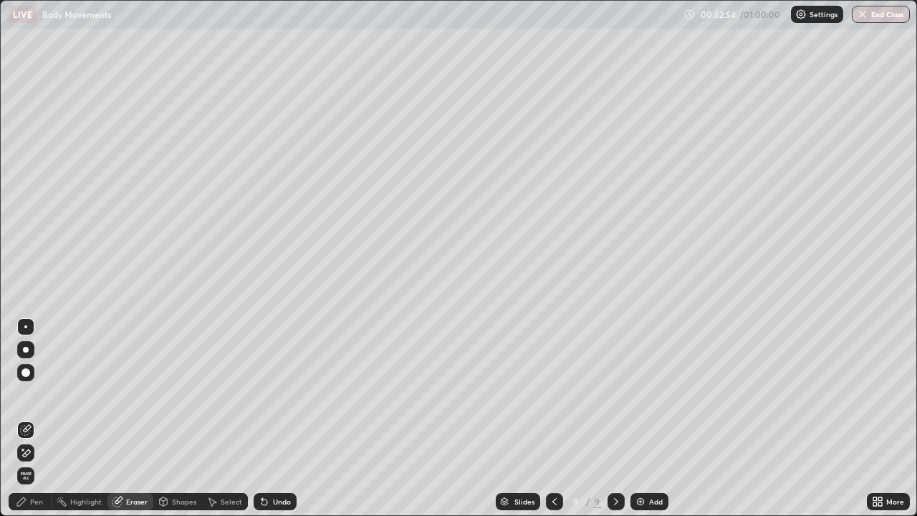
click at [32, 451] on div at bounding box center [25, 452] width 17 height 17
click at [31, 457] on div "Pen" at bounding box center [36, 501] width 13 height 7
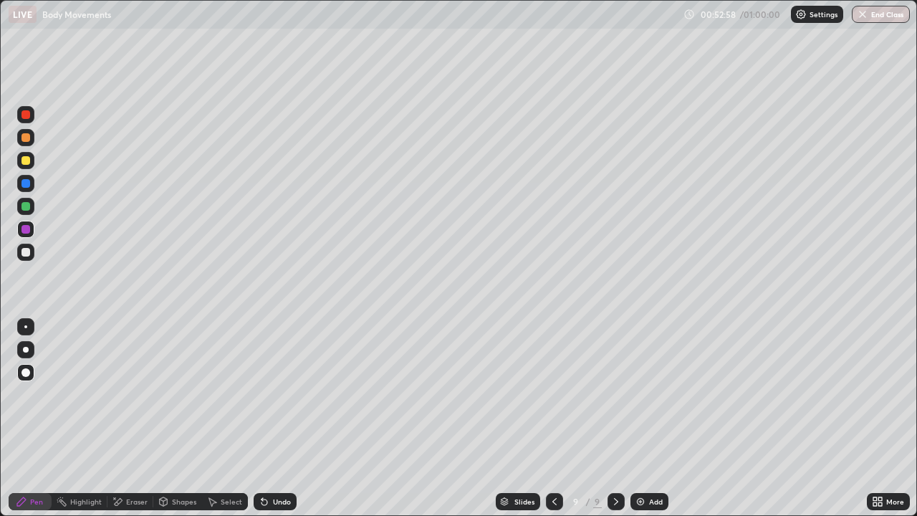
click at [23, 204] on div at bounding box center [26, 206] width 9 height 9
click at [24, 255] on div at bounding box center [26, 252] width 9 height 9
click at [26, 327] on div at bounding box center [25, 326] width 3 height 3
click at [26, 348] on div at bounding box center [26, 350] width 6 height 6
click at [26, 327] on div at bounding box center [25, 326] width 3 height 3
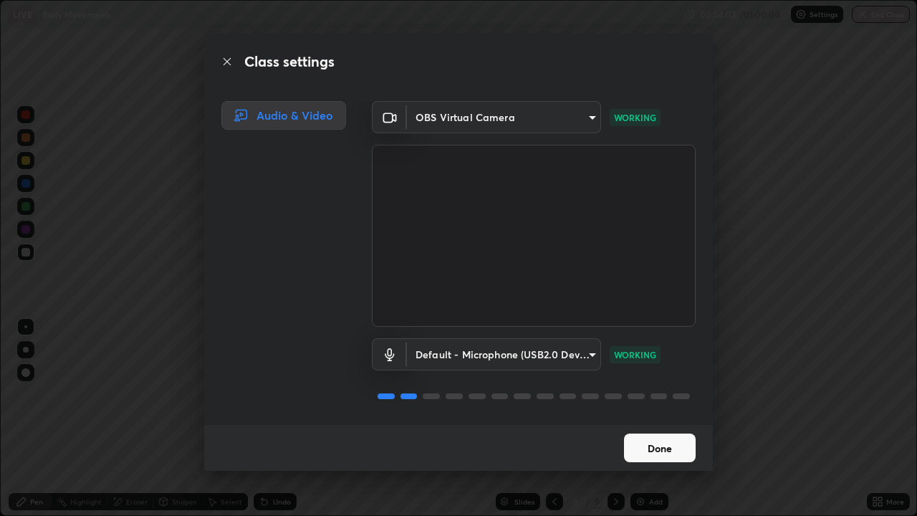
click at [653, 445] on button "Done" at bounding box center [660, 448] width 72 height 29
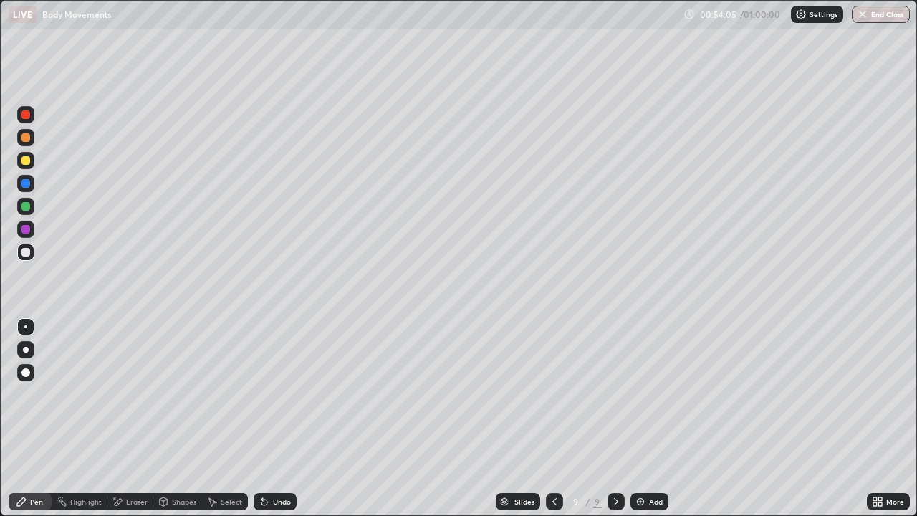
click at [26, 228] on div at bounding box center [26, 229] width 9 height 9
click at [25, 371] on div at bounding box center [26, 372] width 9 height 9
click at [24, 206] on div at bounding box center [26, 206] width 9 height 9
click at [27, 252] on div at bounding box center [26, 252] width 9 height 9
click at [26, 327] on div at bounding box center [25, 326] width 3 height 3
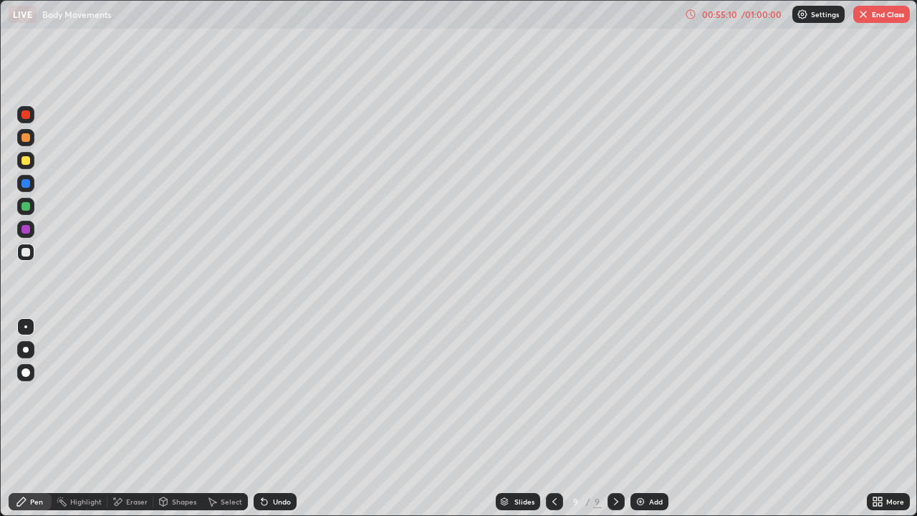
click at [27, 250] on div at bounding box center [26, 252] width 9 height 9
click at [26, 226] on div at bounding box center [26, 229] width 9 height 9
click at [27, 252] on div at bounding box center [26, 252] width 9 height 9
click at [22, 209] on div at bounding box center [26, 206] width 9 height 9
click at [869, 15] on button "End Class" at bounding box center [882, 14] width 57 height 17
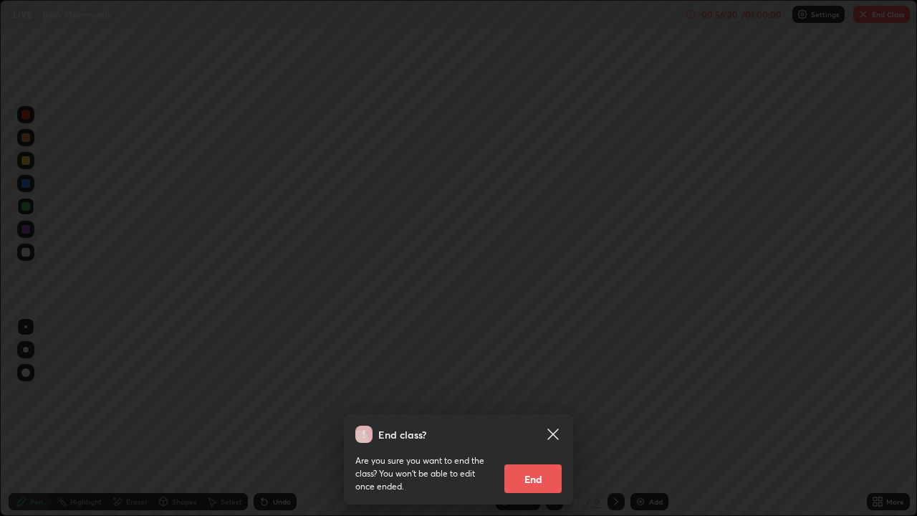
click at [533, 457] on button "End" at bounding box center [533, 478] width 57 height 29
